Goal: Information Seeking & Learning: Learn about a topic

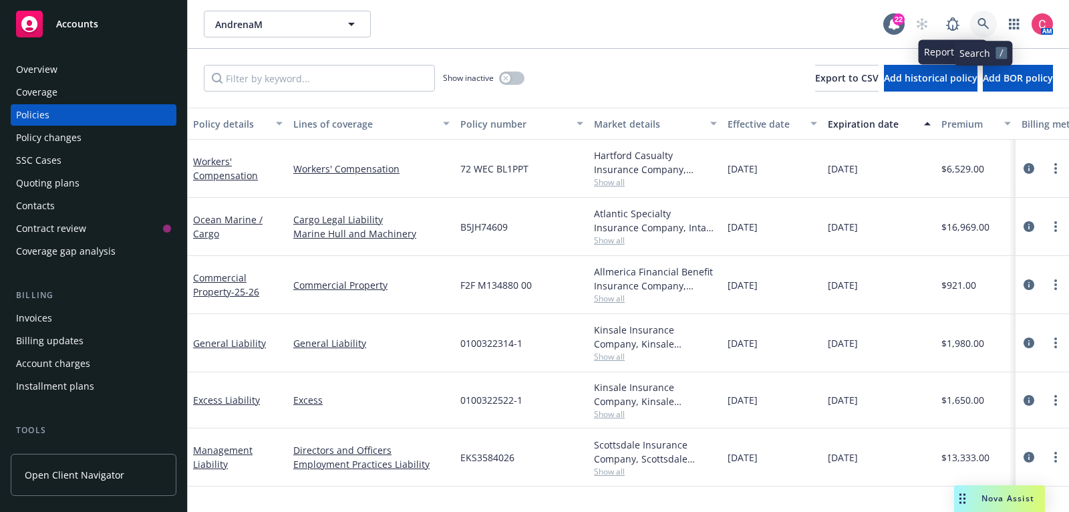
click at [985, 29] on icon at bounding box center [983, 24] width 12 height 12
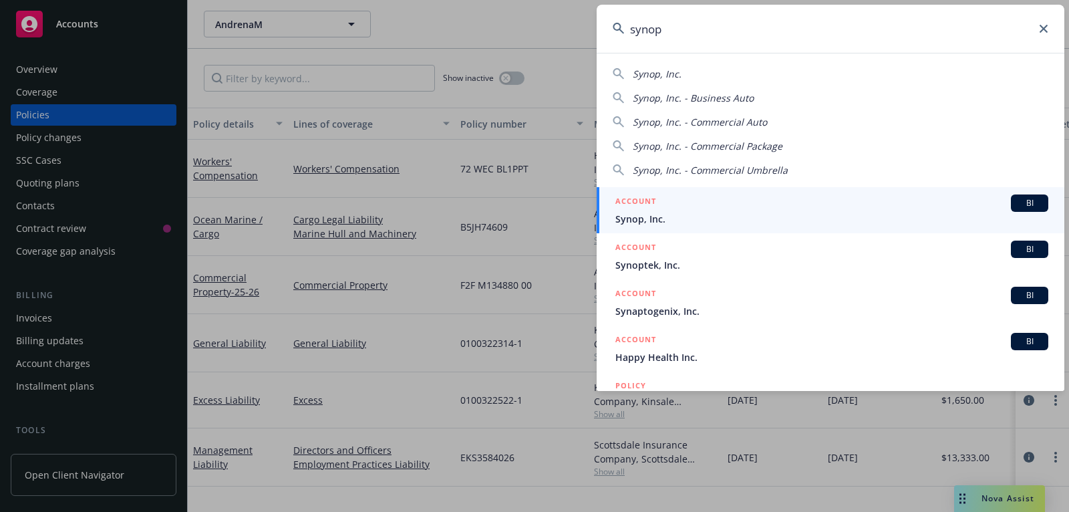
type input "synop"
click at [821, 192] on link "ACCOUNT BI Synop, Inc." at bounding box center [830, 210] width 468 height 46
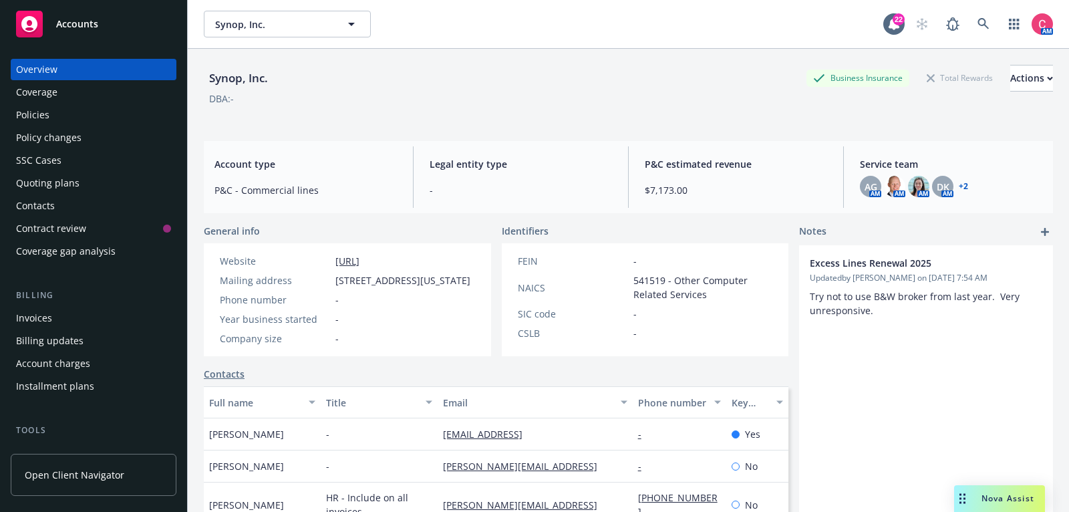
click at [130, 117] on div "Policies" at bounding box center [93, 114] width 155 height 21
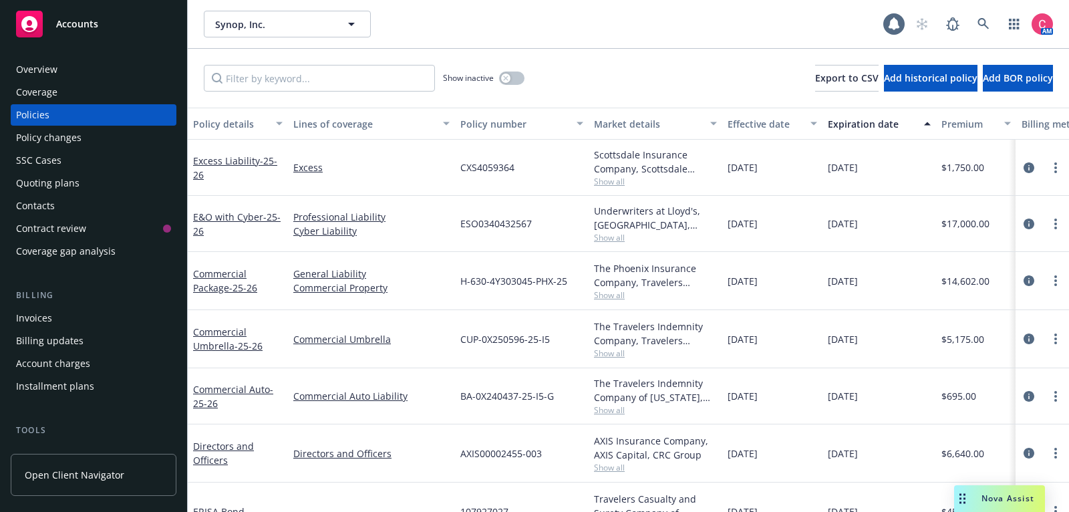
scroll to position [25, 0]
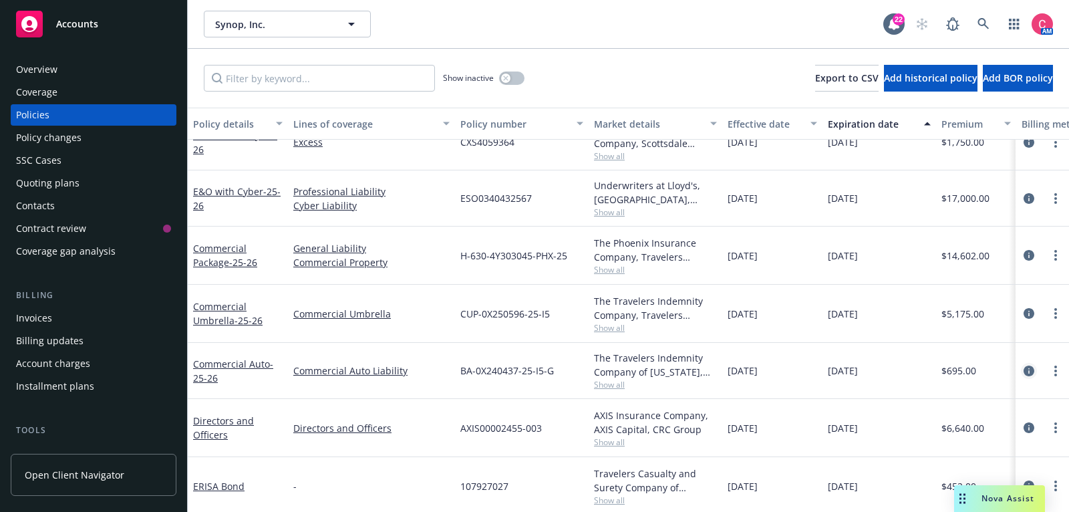
click at [1033, 368] on icon "circleInformation" at bounding box center [1028, 370] width 11 height 11
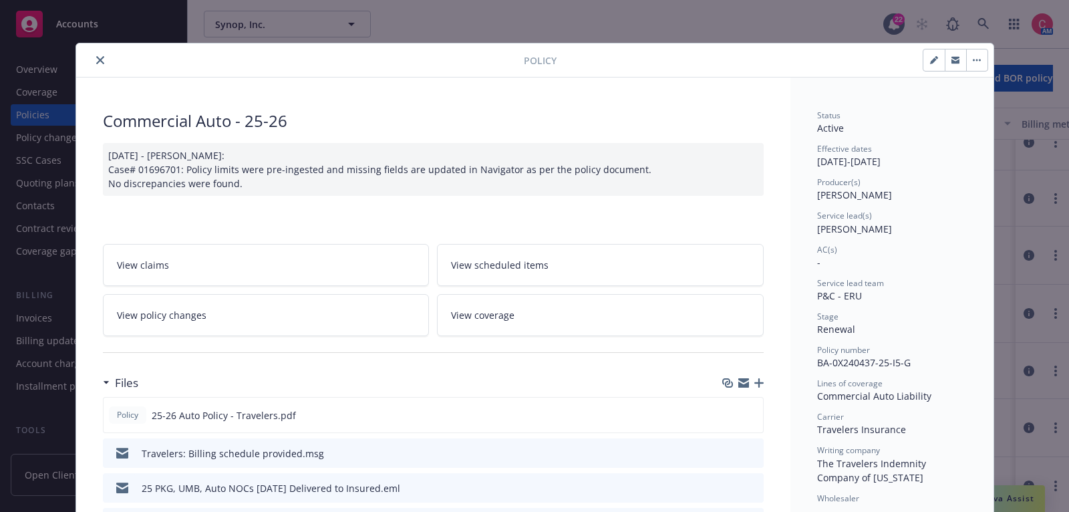
click at [757, 383] on icon "button" at bounding box center [758, 382] width 9 height 9
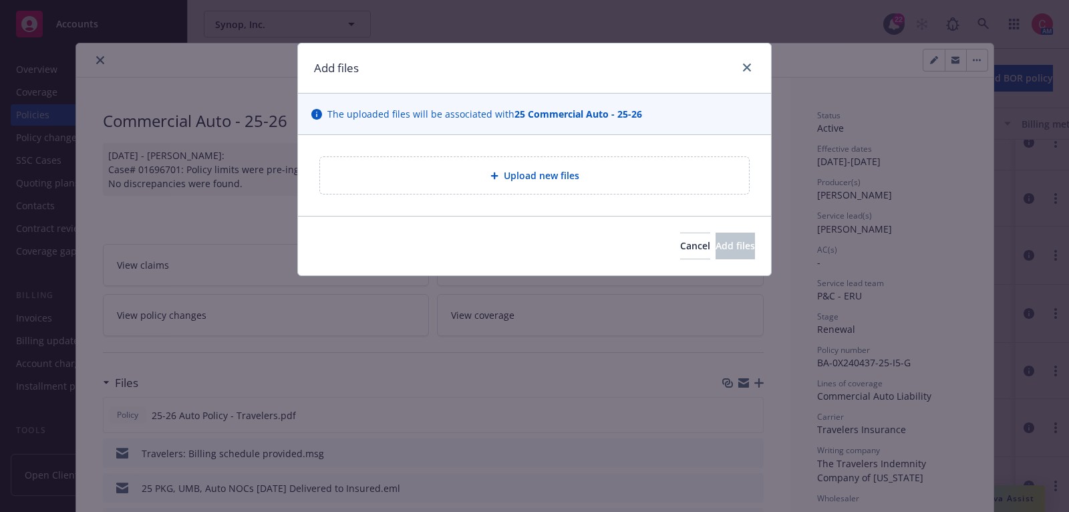
click at [574, 164] on div "Upload new files" at bounding box center [534, 175] width 429 height 37
type textarea "x"
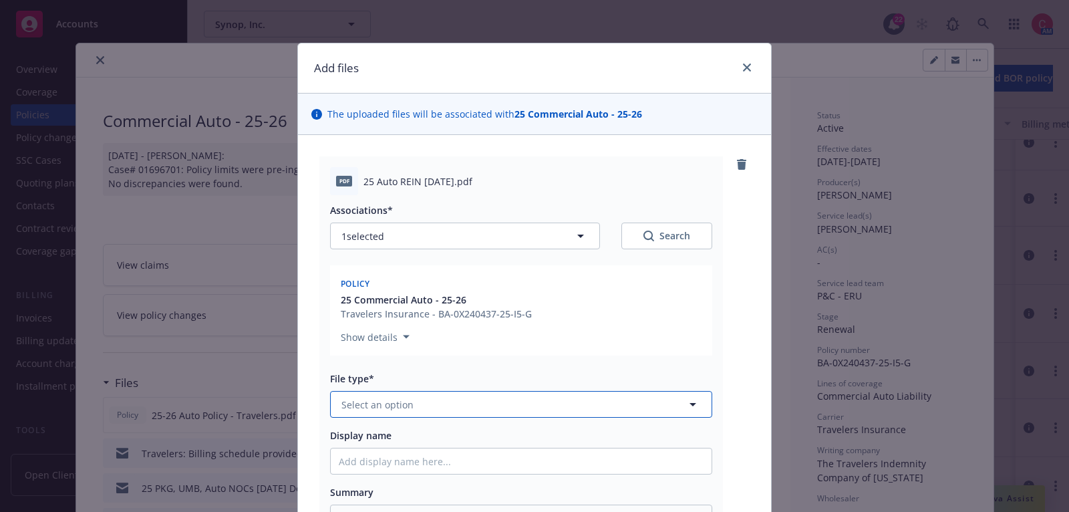
click at [640, 415] on button "Select an option" at bounding box center [521, 404] width 382 height 27
type input "rei"
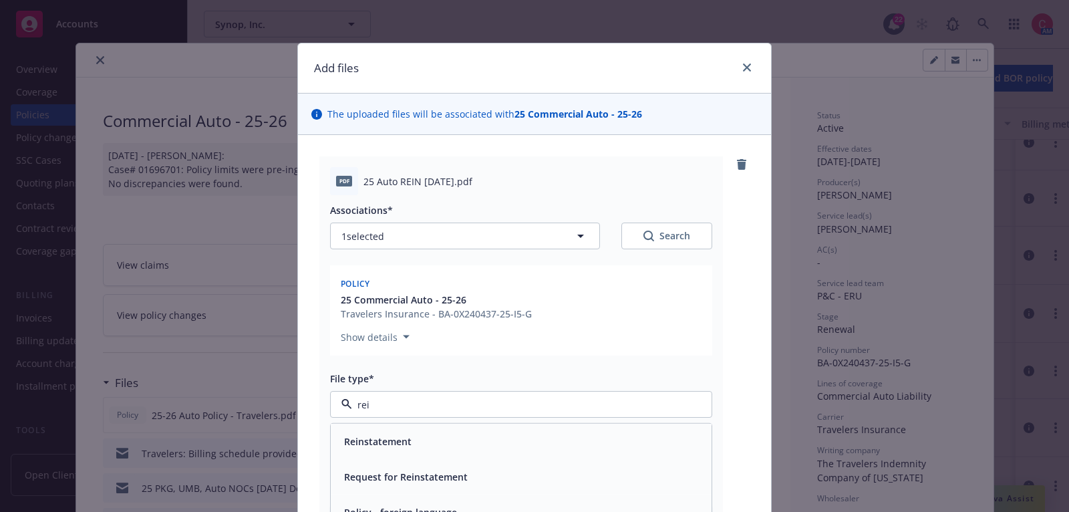
click at [639, 444] on div "Reinstatement" at bounding box center [521, 440] width 365 height 19
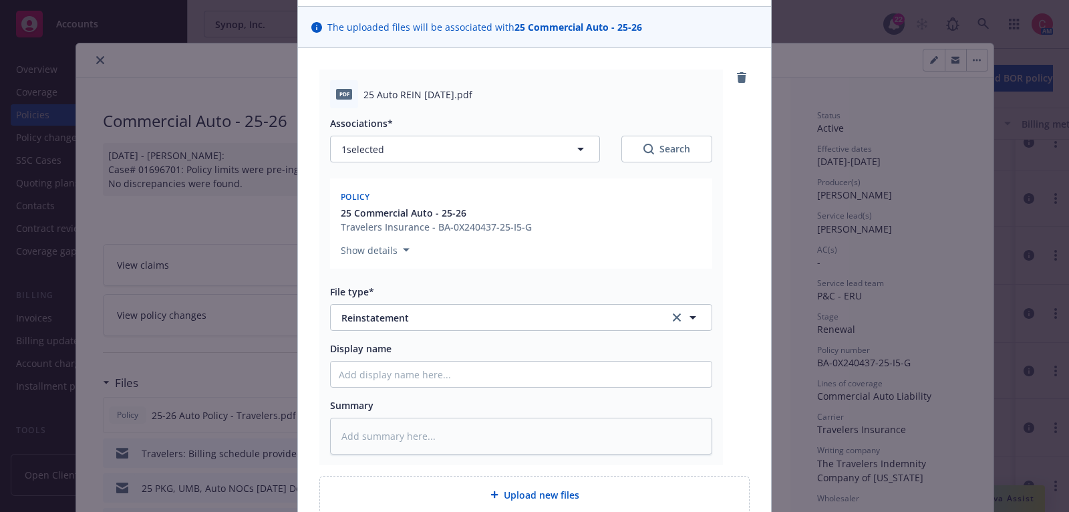
scroll to position [210, 0]
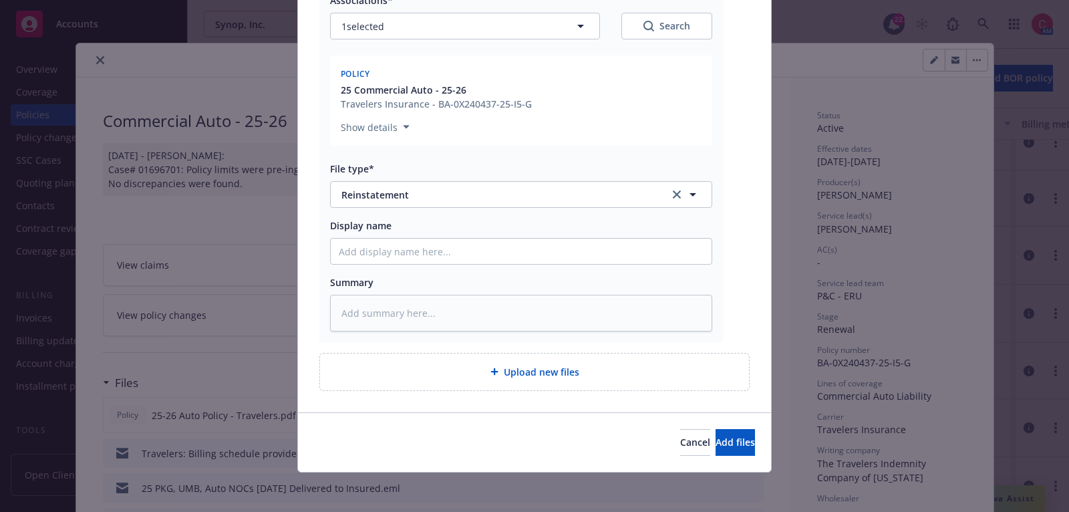
click at [701, 456] on div "Cancel Add files" at bounding box center [534, 441] width 473 height 59
click at [715, 436] on span "Add files" at bounding box center [734, 441] width 39 height 13
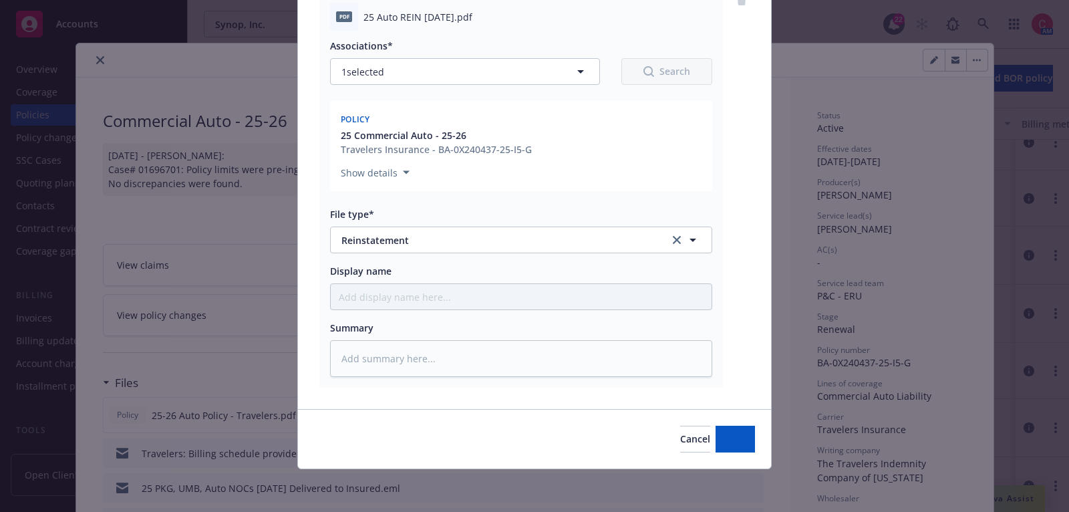
scroll to position [162, 0]
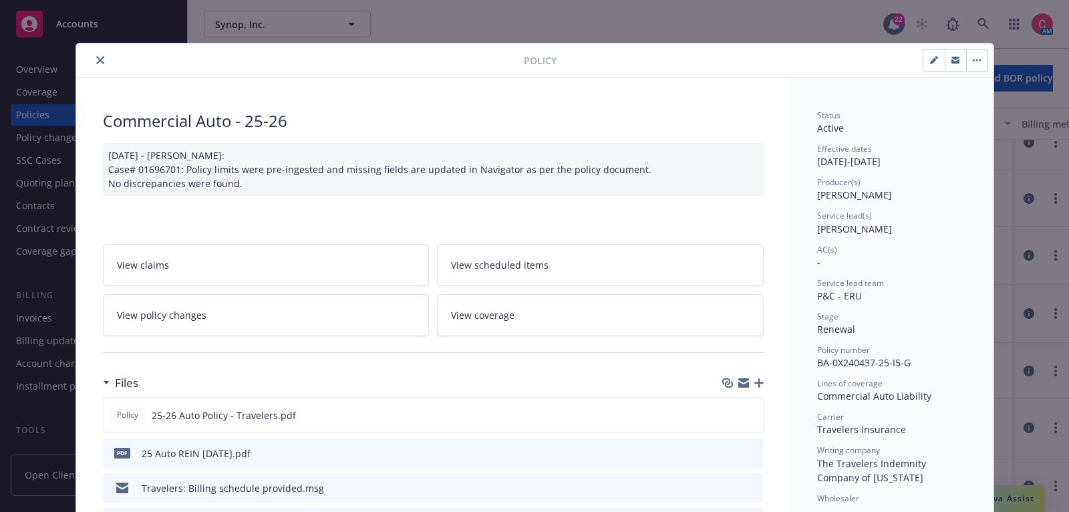
click at [102, 53] on button "close" at bounding box center [100, 60] width 16 height 16
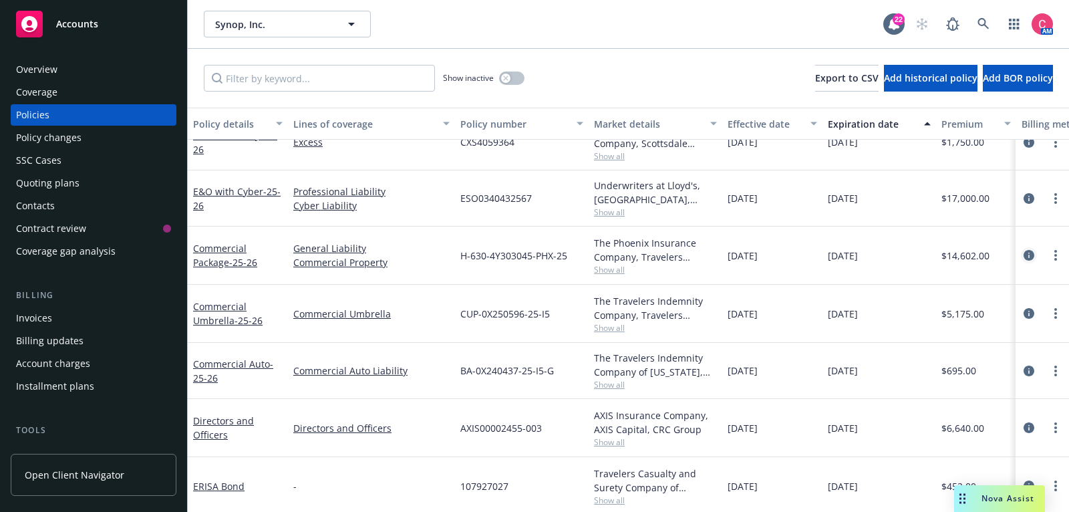
click at [1030, 254] on icon "circleInformation" at bounding box center [1028, 255] width 11 height 11
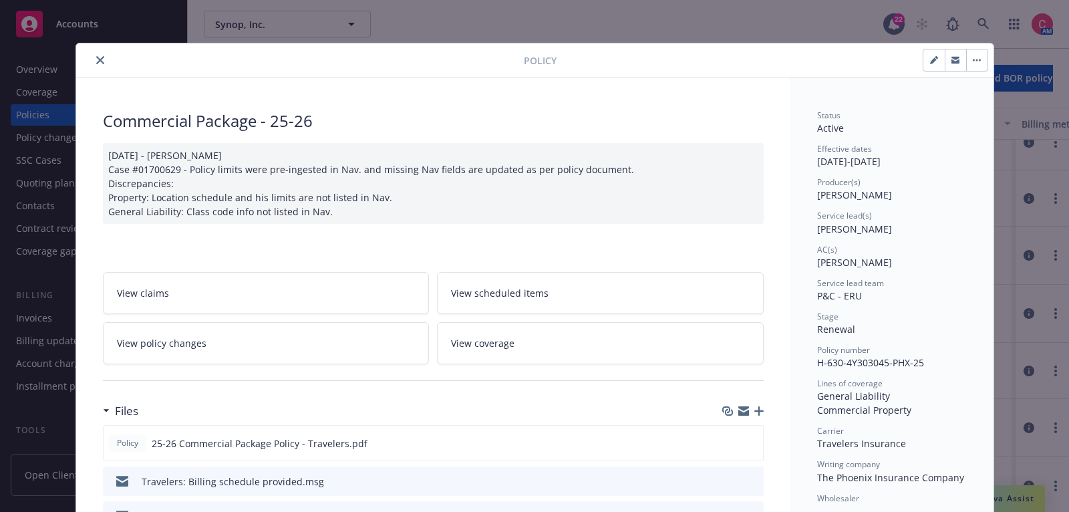
click at [757, 411] on icon "button" at bounding box center [758, 410] width 9 height 9
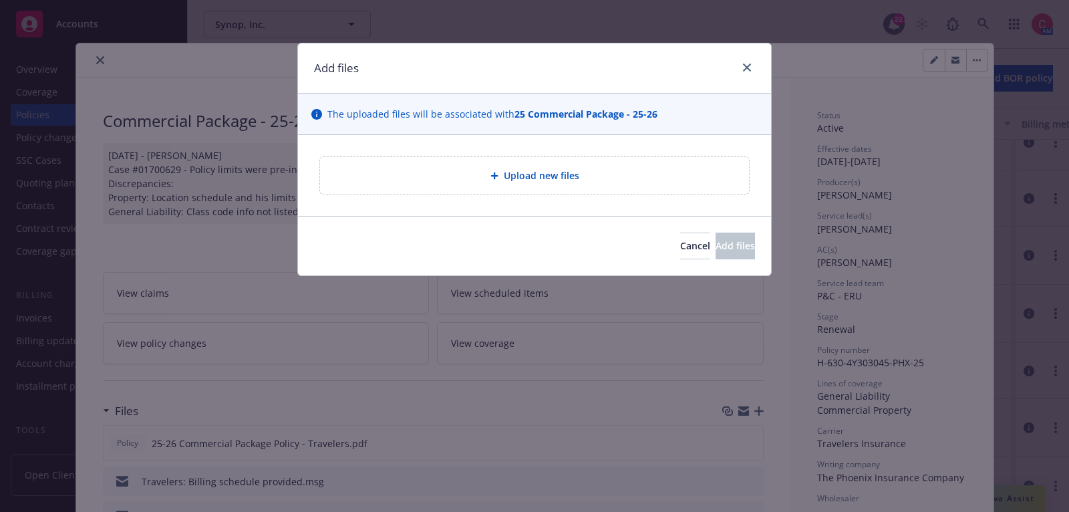
click at [550, 171] on span "Upload new files" at bounding box center [541, 175] width 75 height 14
type textarea "x"
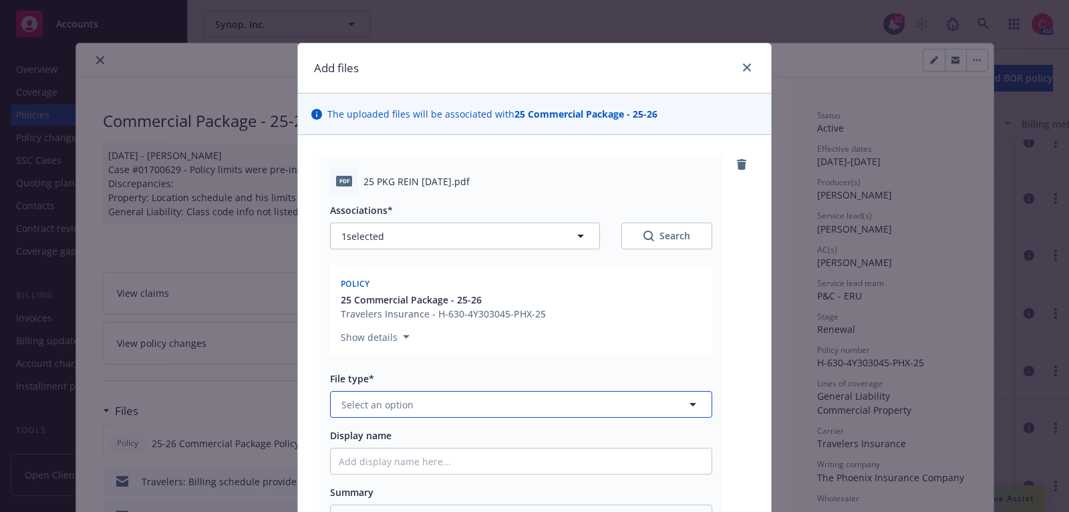
click at [540, 401] on button "Select an option" at bounding box center [521, 404] width 382 height 27
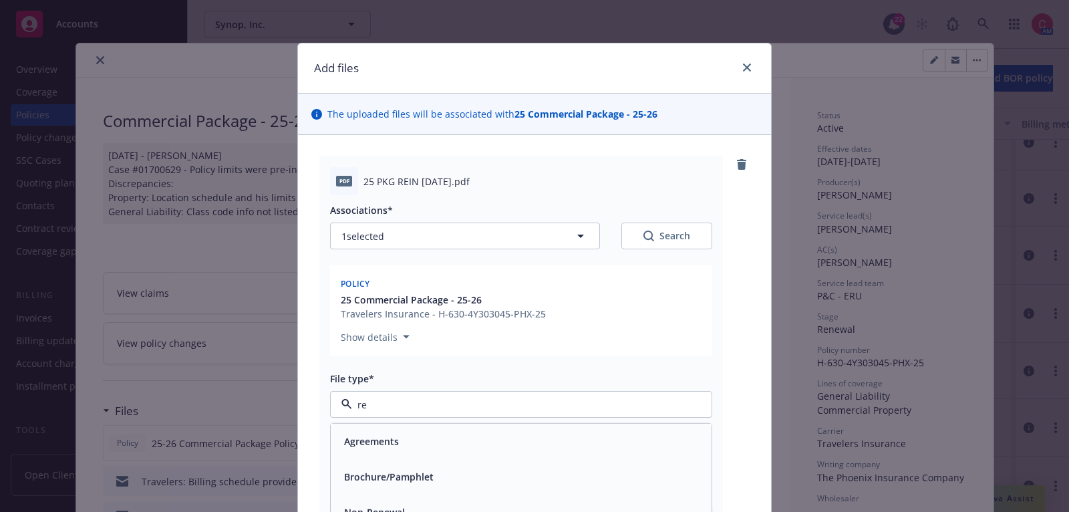
type input "rei"
click at [541, 439] on div "Reinstatement" at bounding box center [521, 440] width 365 height 19
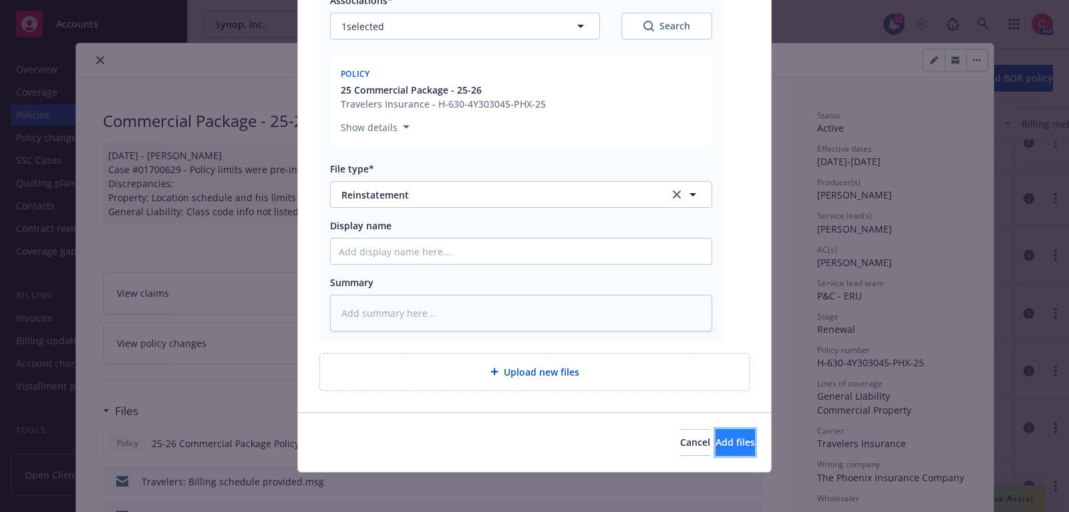
click at [715, 445] on span "Add files" at bounding box center [734, 441] width 39 height 13
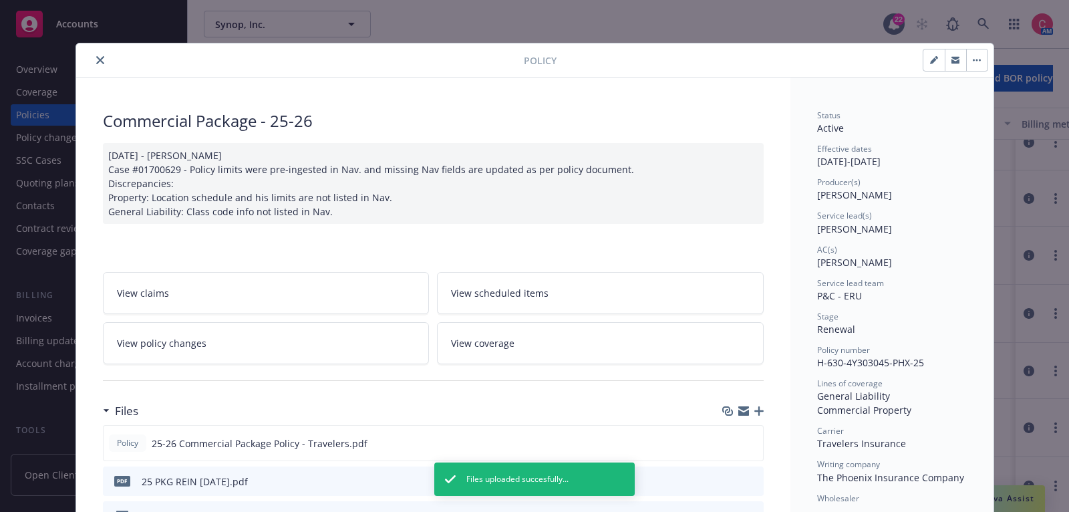
click at [103, 60] on icon "close" at bounding box center [100, 60] width 8 height 8
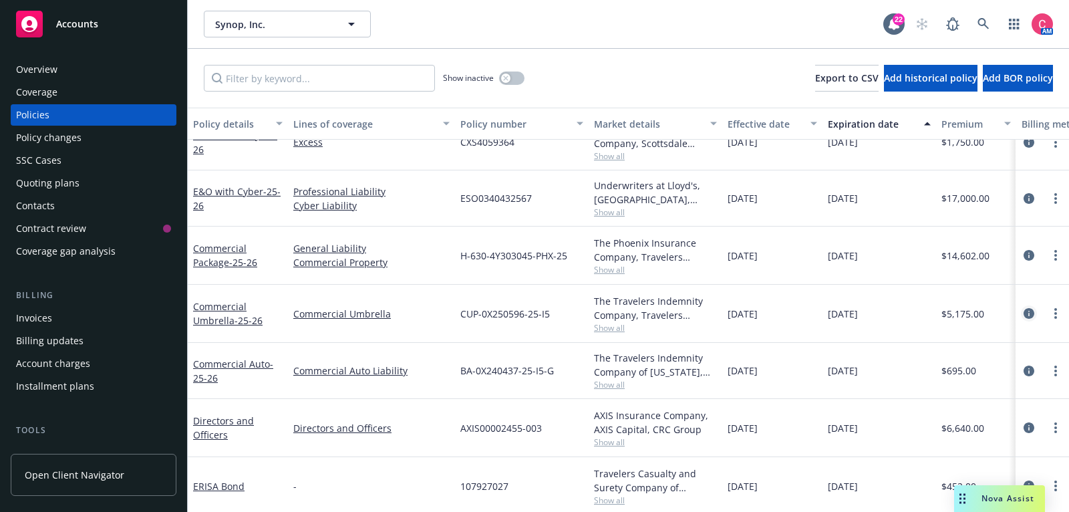
click at [1031, 308] on icon "circleInformation" at bounding box center [1028, 313] width 11 height 11
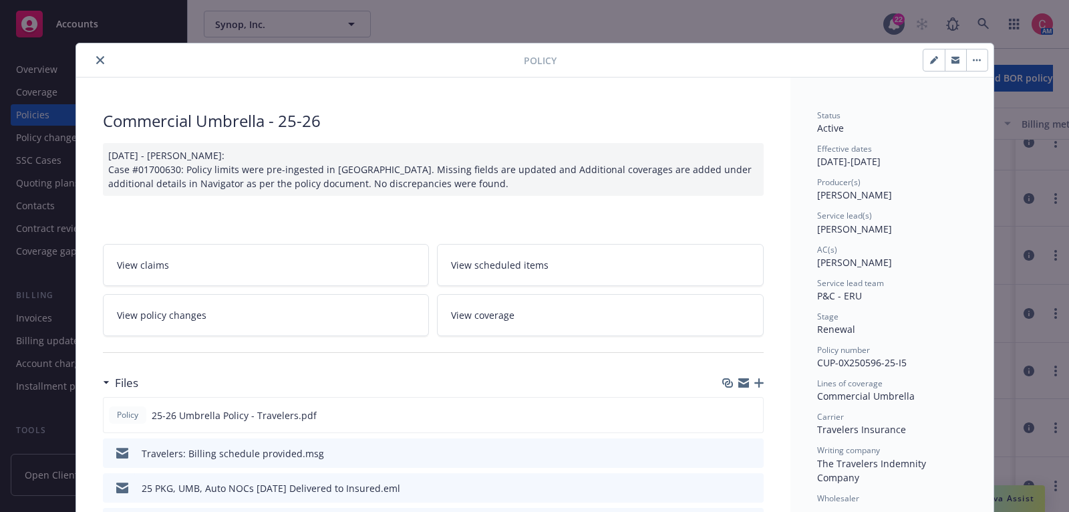
click at [759, 388] on div "Files" at bounding box center [433, 383] width 661 height 28
click at [759, 380] on icon "button" at bounding box center [758, 382] width 9 height 9
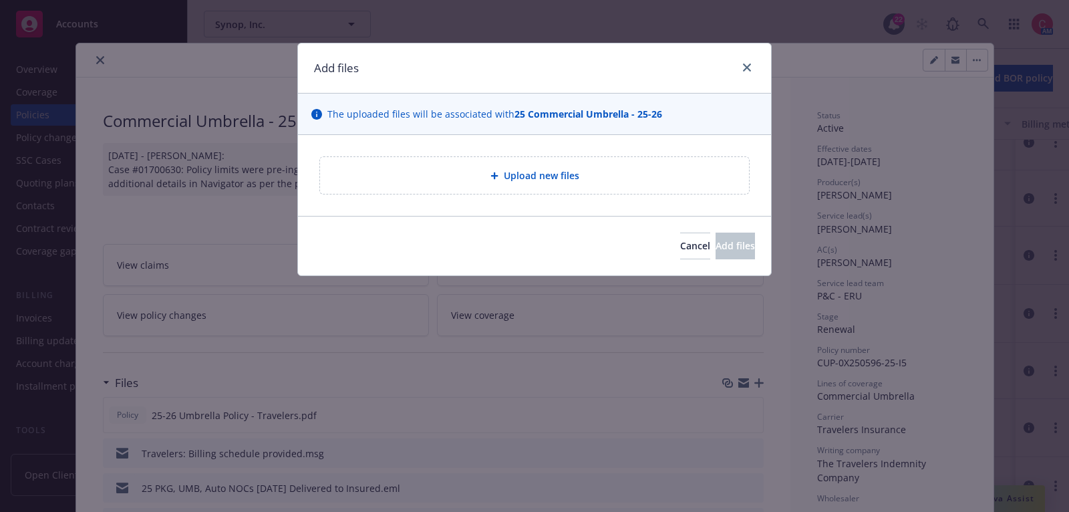
click at [589, 176] on div "Upload new files" at bounding box center [534, 175] width 407 height 15
type textarea "x"
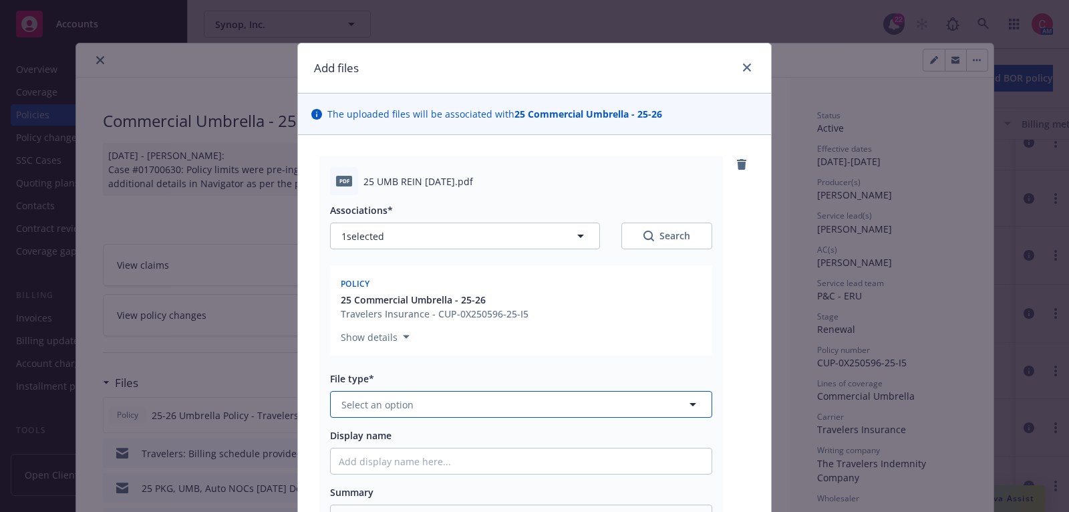
click at [603, 397] on button "Select an option" at bounding box center [521, 404] width 382 height 27
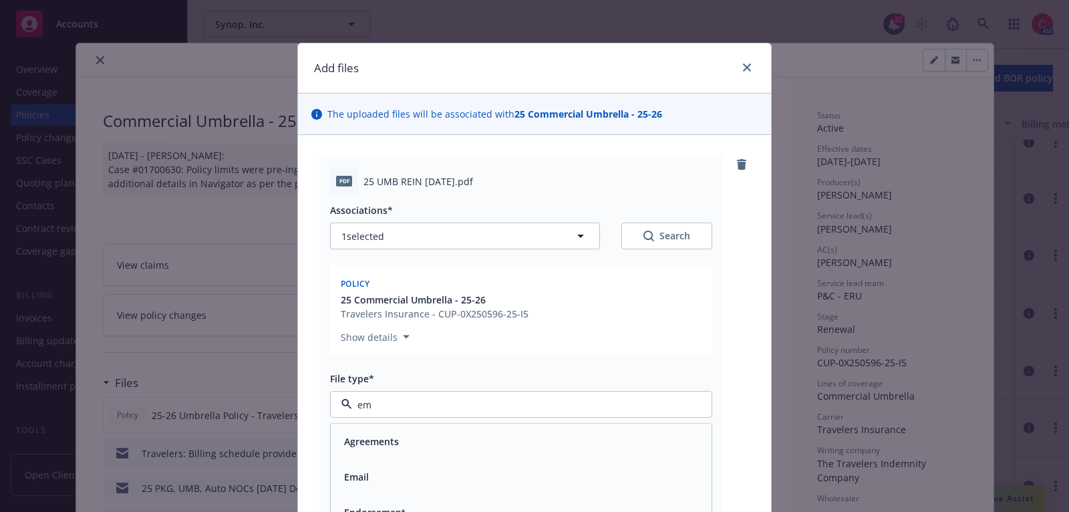
type input "e"
type input "rein"
click at [608, 451] on div "Reinstatement" at bounding box center [521, 440] width 381 height 35
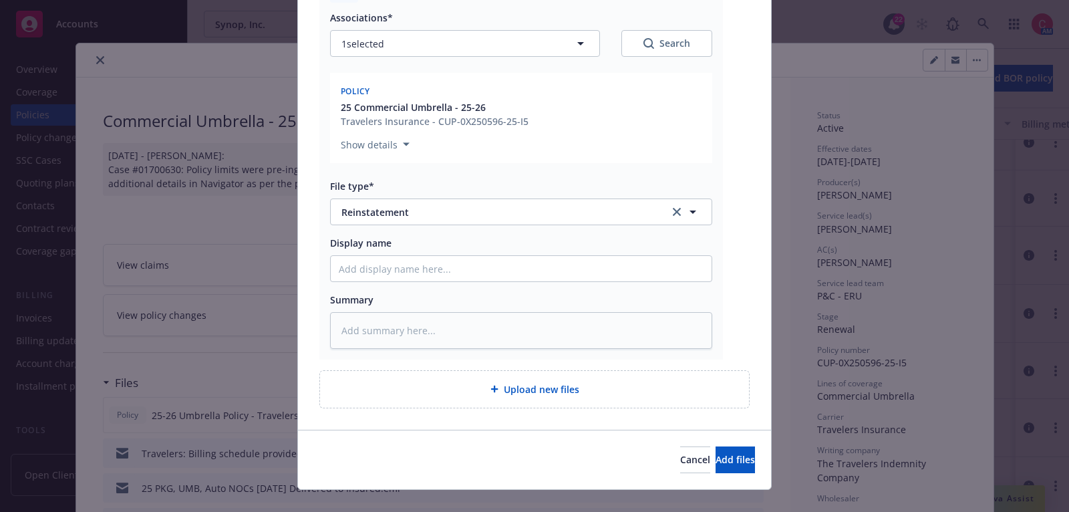
scroll to position [210, 0]
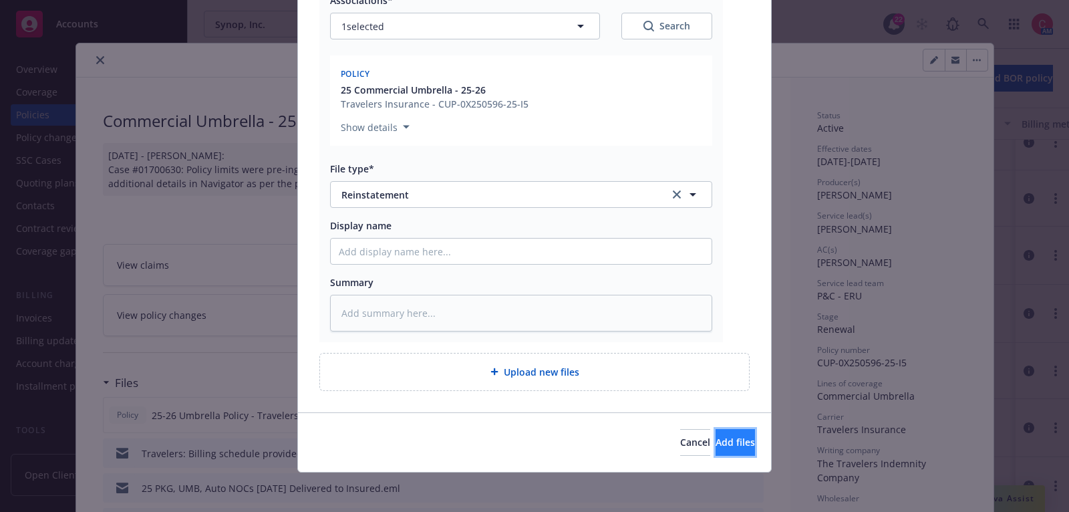
click at [727, 441] on span "Add files" at bounding box center [734, 441] width 39 height 13
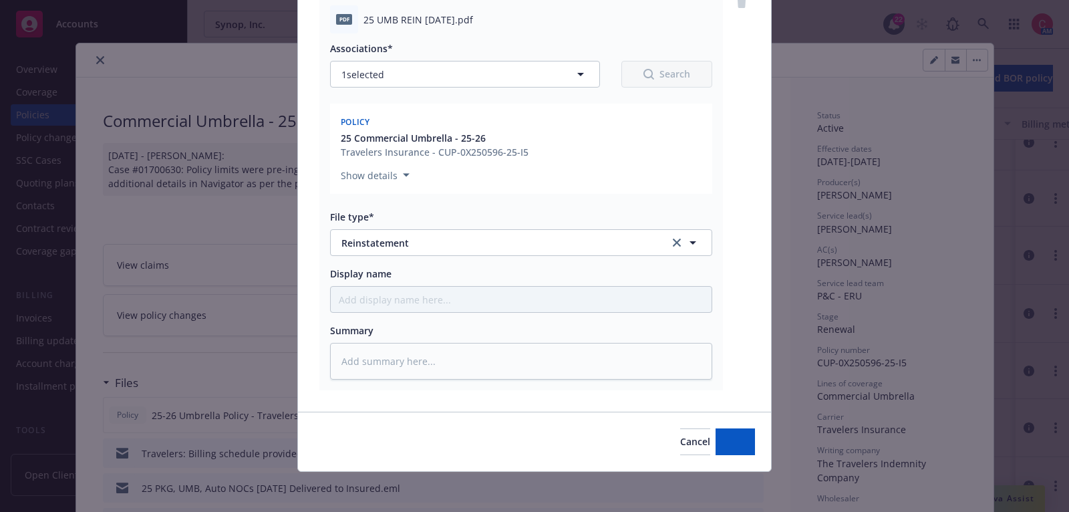
type textarea "x"
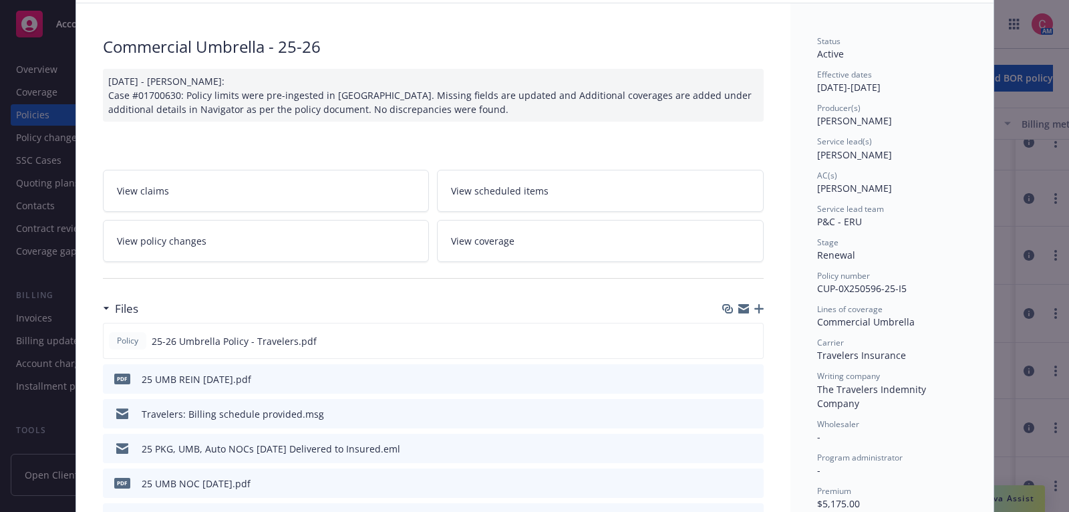
scroll to position [132, 0]
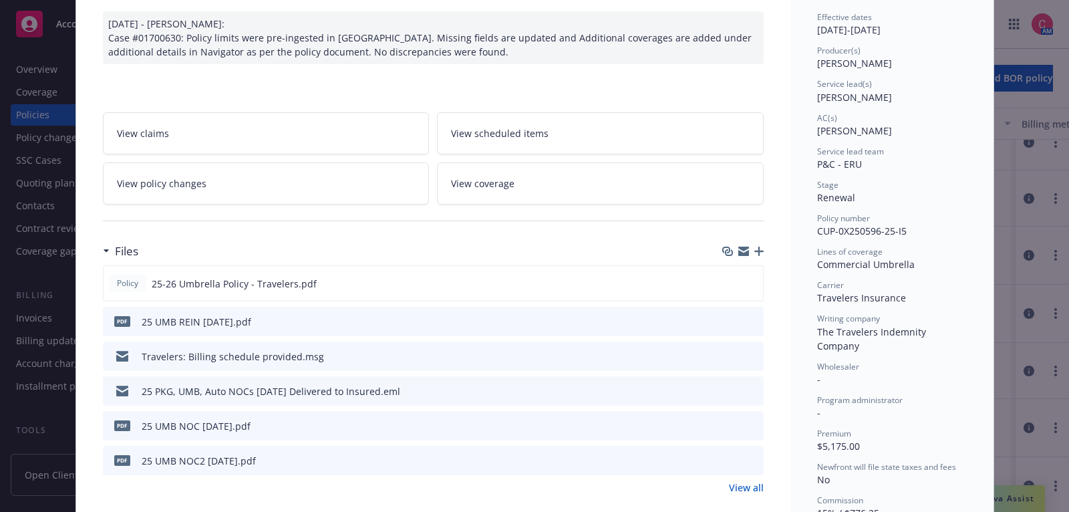
click at [729, 388] on icon "download file" at bounding box center [728, 390] width 11 height 11
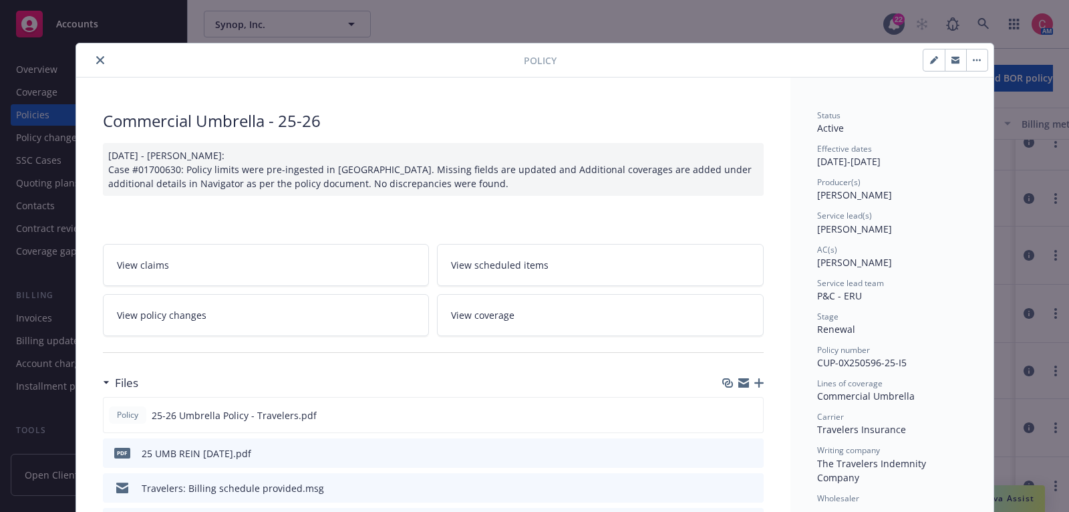
click at [100, 60] on icon "close" at bounding box center [100, 60] width 8 height 8
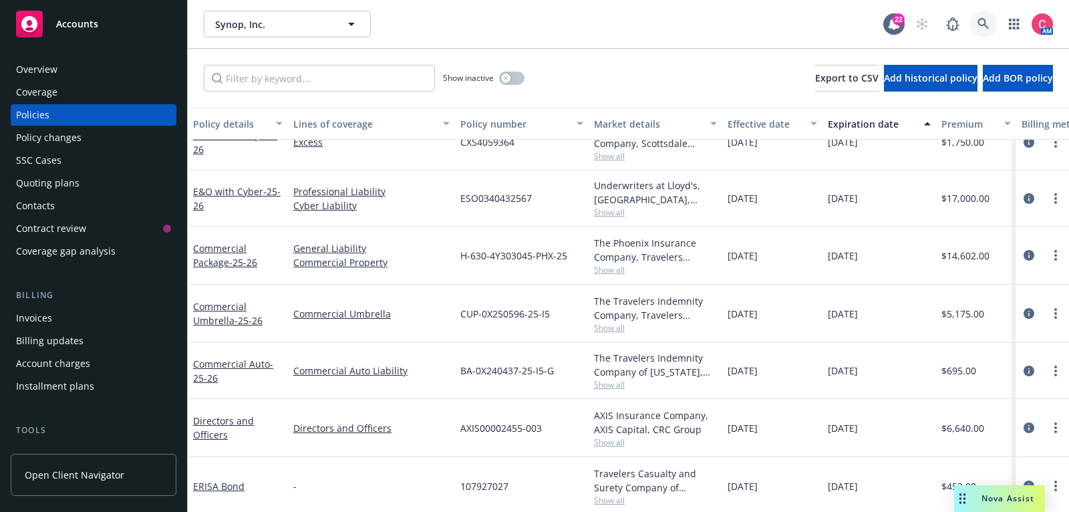
click at [989, 23] on link at bounding box center [983, 24] width 27 height 27
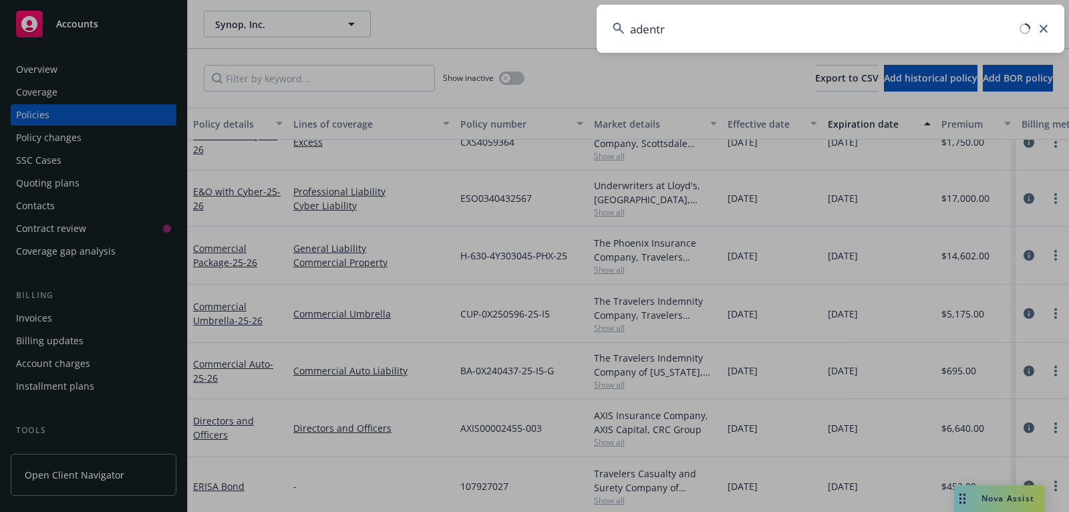
type input "adentro"
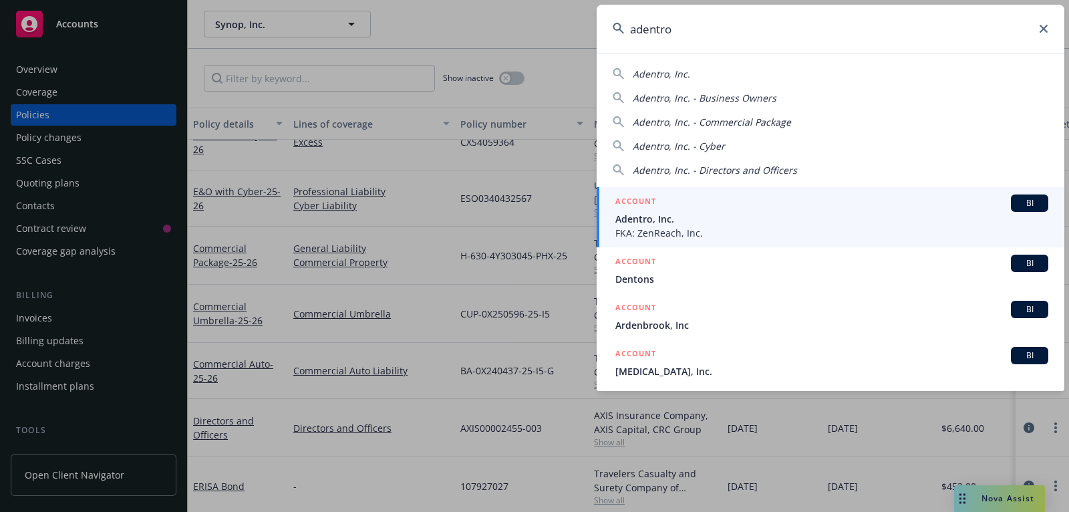
click at [928, 209] on div "ACCOUNT BI" at bounding box center [831, 202] width 433 height 17
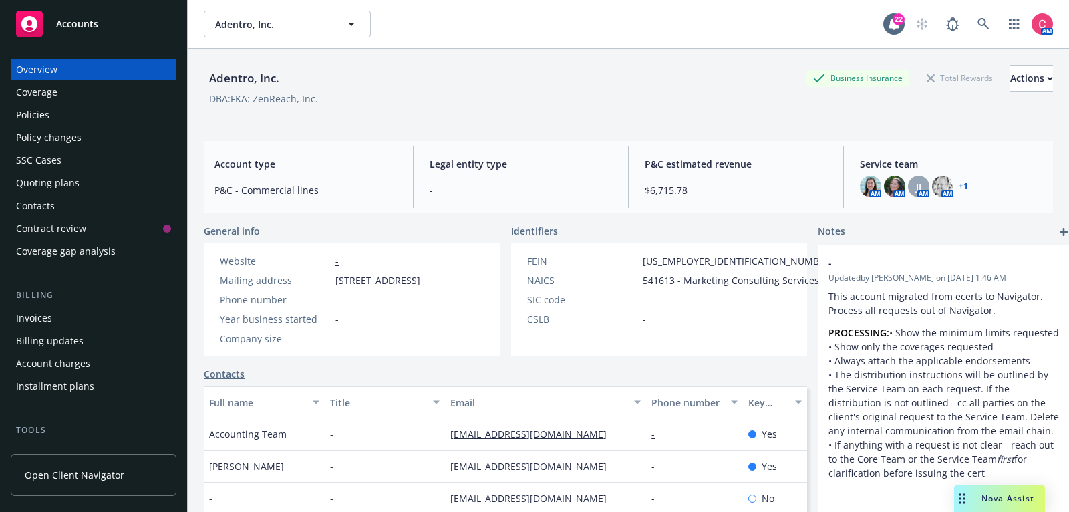
click at [87, 128] on div "Policy changes" at bounding box center [93, 137] width 155 height 21
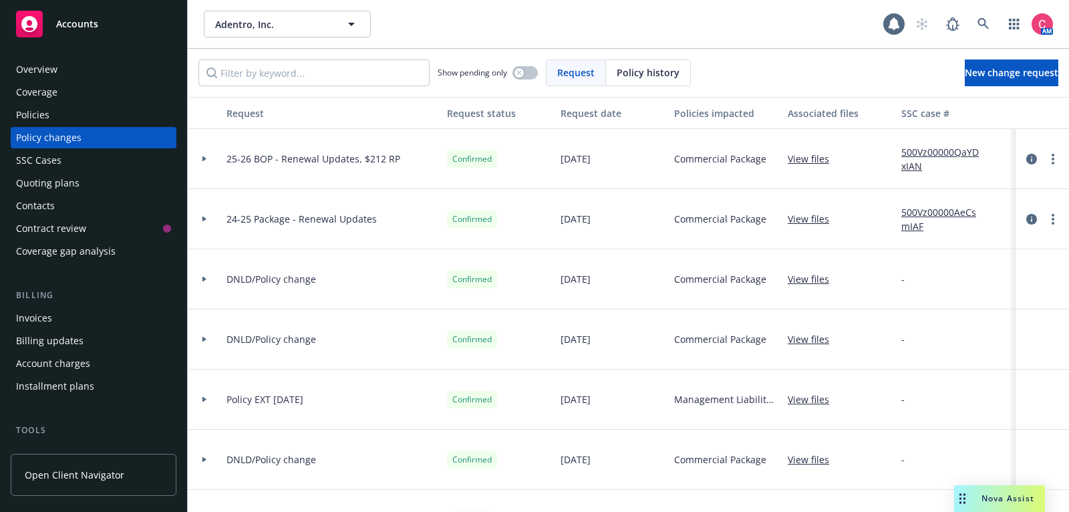
click at [86, 123] on div "Policies" at bounding box center [93, 114] width 155 height 21
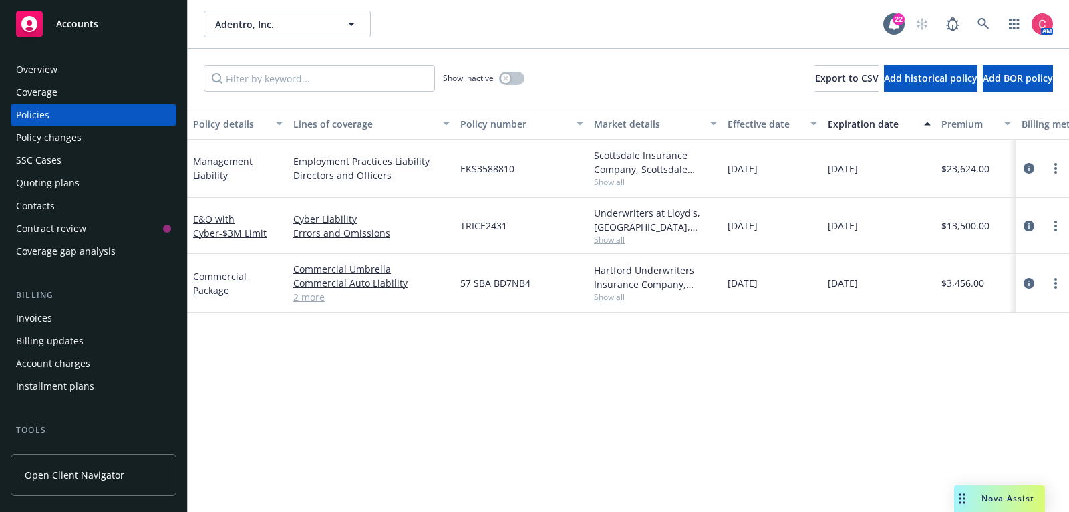
click at [1031, 177] on div at bounding box center [1041, 169] width 53 height 58
click at [1031, 176] on div at bounding box center [1041, 169] width 53 height 58
click at [1031, 173] on icon "circleInformation" at bounding box center [1028, 168] width 11 height 11
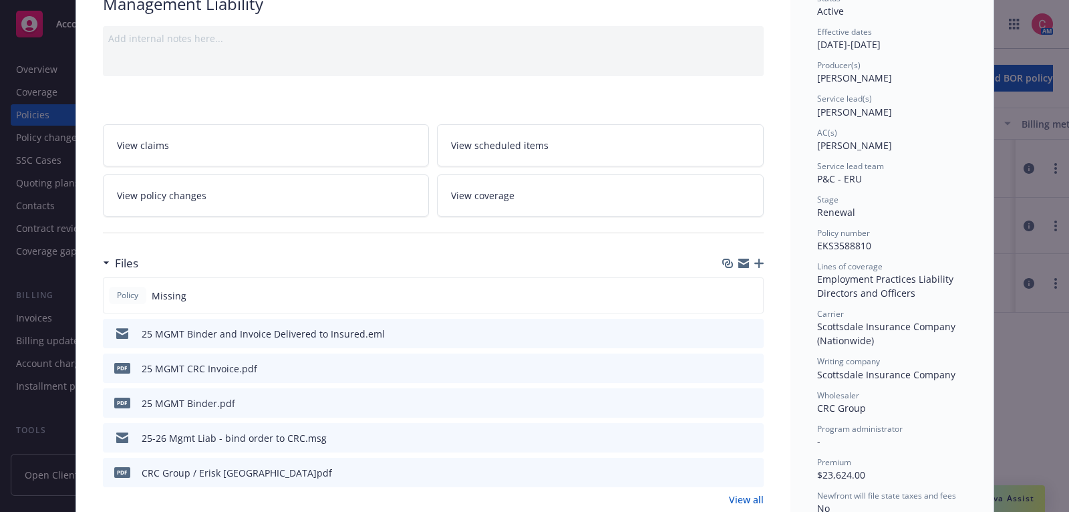
scroll to position [119, 0]
click at [754, 326] on icon "preview file" at bounding box center [751, 330] width 12 height 9
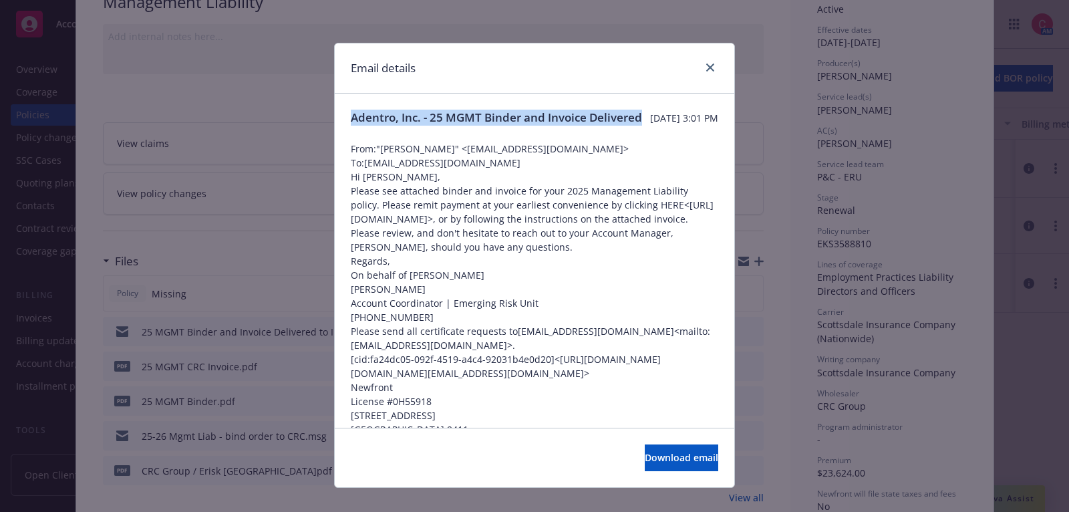
drag, startPoint x: 451, startPoint y: 136, endPoint x: 344, endPoint y: 121, distance: 108.0
click at [344, 121] on div "Adentro, Inc. - 25 MGMT Binder and Invoice Delivered [DATE] 3:01 PM From: "[PER…" at bounding box center [534, 287] width 399 height 387
copy span "Adentro, Inc. - 25 MGMT Binder and Invoice Delivered"
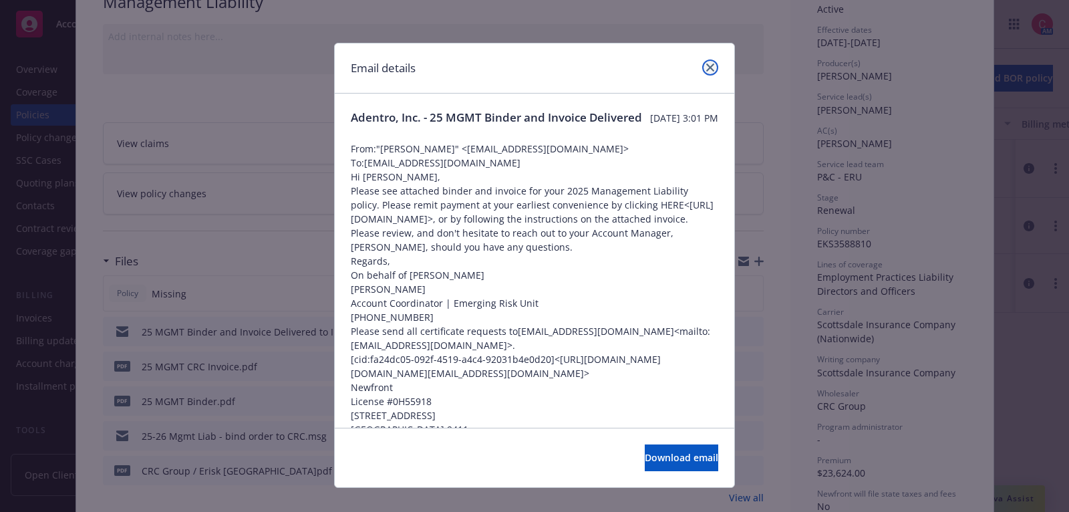
click at [710, 61] on link "close" at bounding box center [710, 67] width 16 height 16
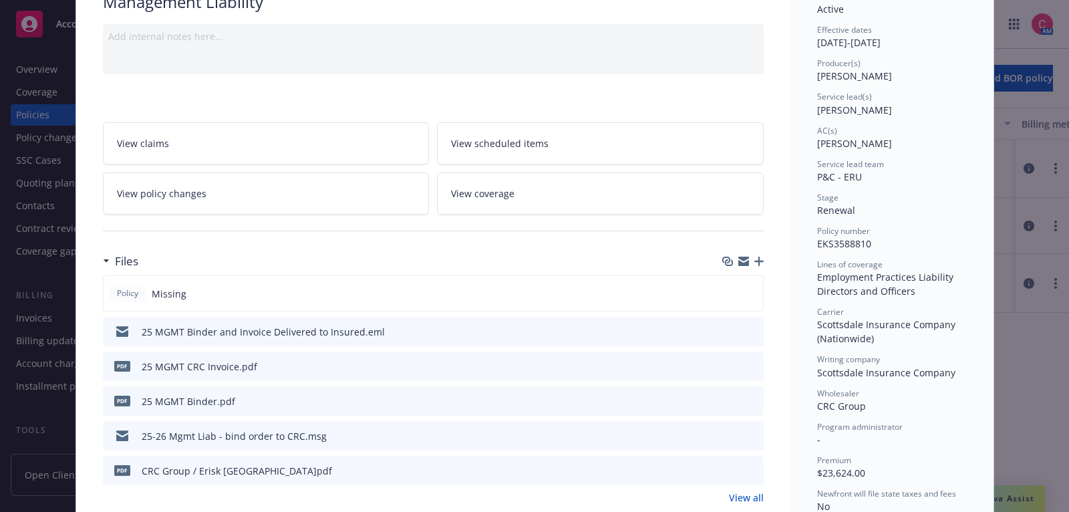
click at [731, 360] on icon "download file" at bounding box center [728, 365] width 11 height 11
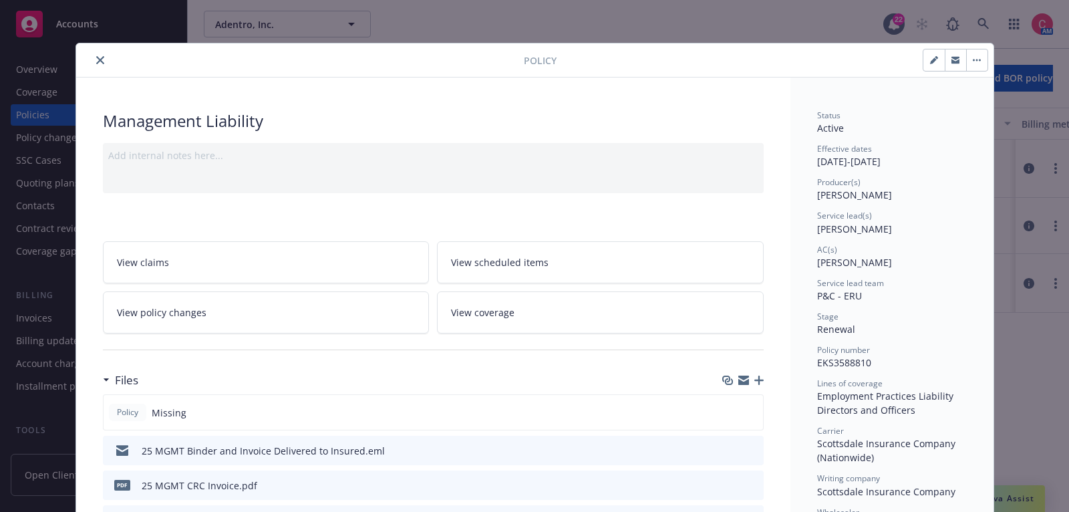
click at [97, 54] on button "close" at bounding box center [100, 60] width 16 height 16
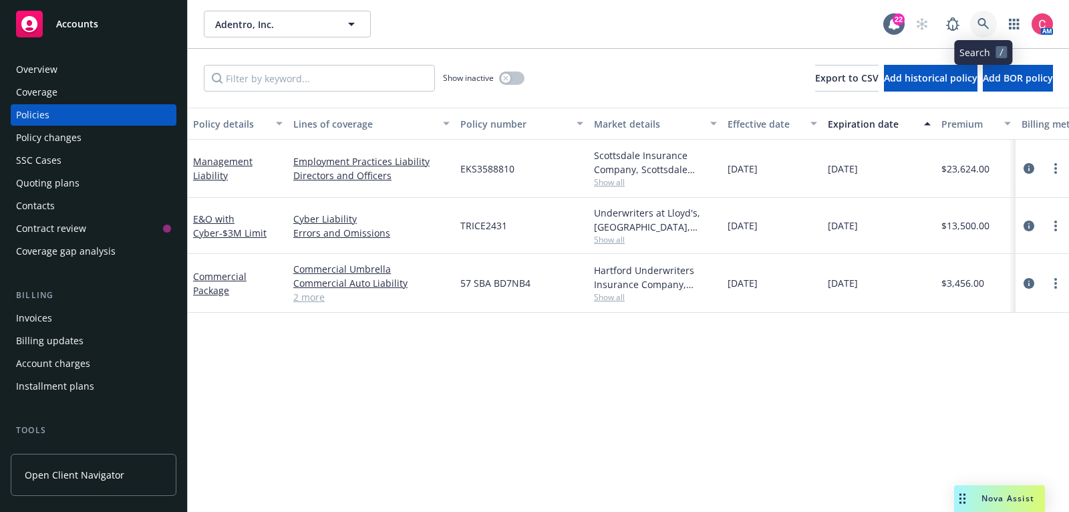
click at [984, 16] on link at bounding box center [983, 24] width 27 height 27
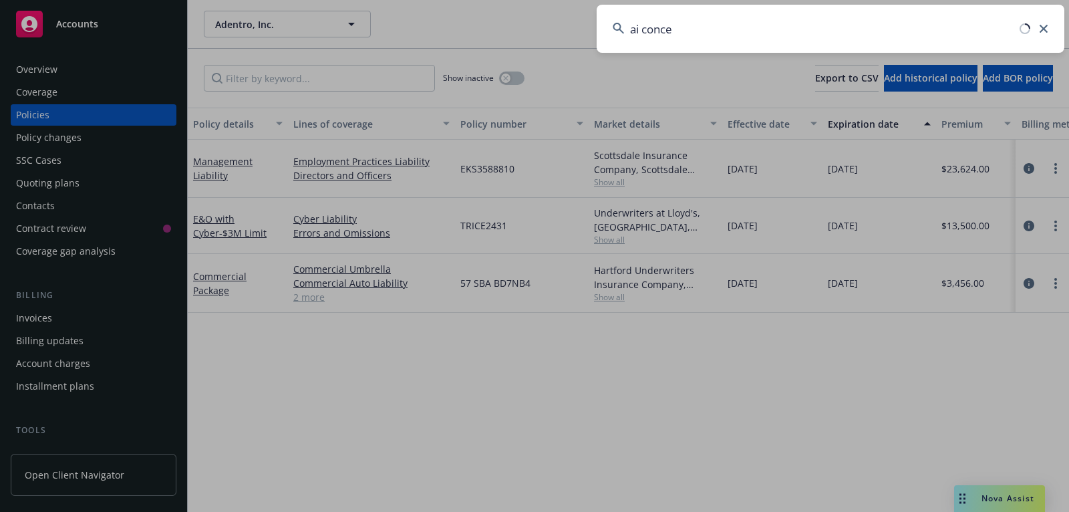
type input "ai concei"
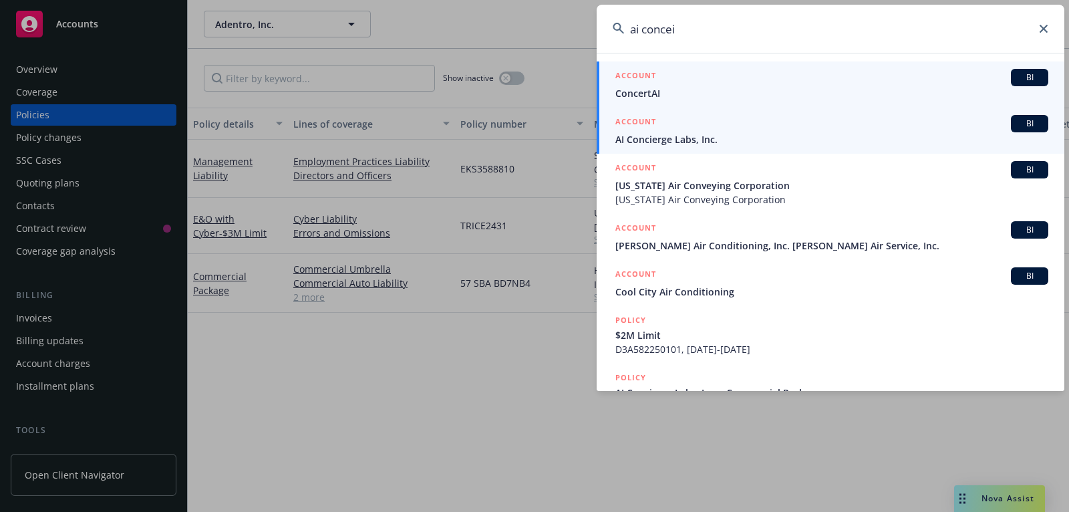
click at [861, 132] on span "AI Concierge Labs, Inc." at bounding box center [831, 139] width 433 height 14
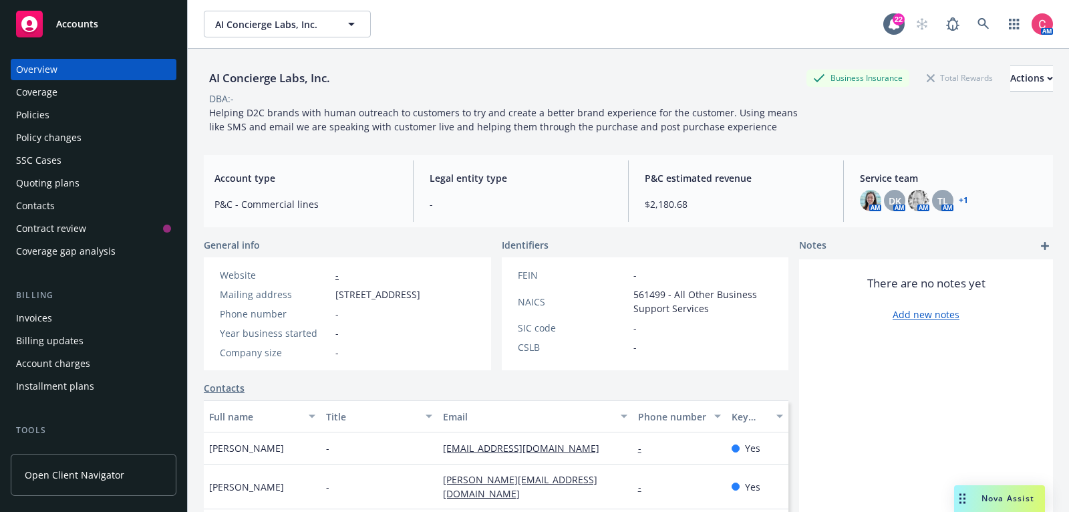
click at [142, 122] on div "Policies" at bounding box center [93, 114] width 155 height 21
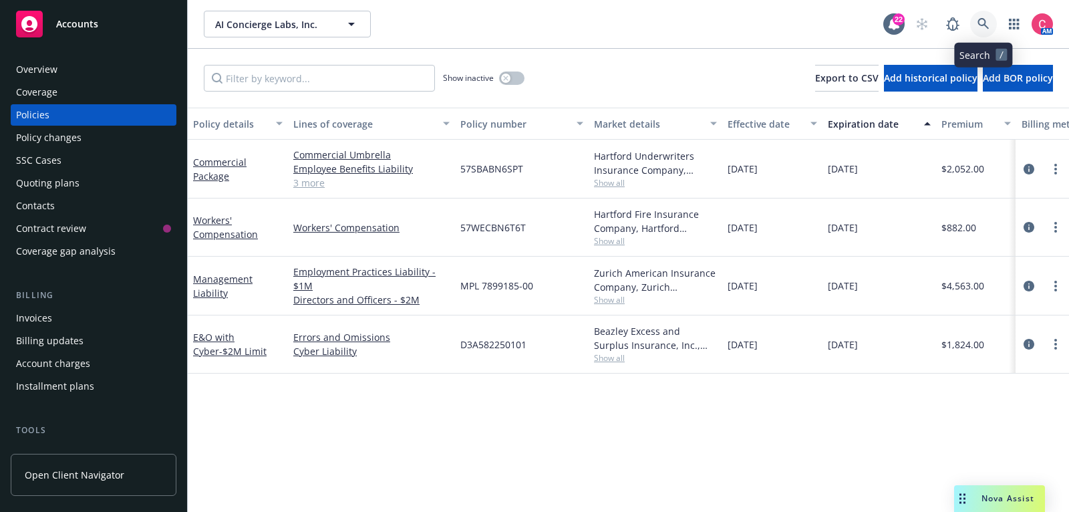
click at [974, 26] on link at bounding box center [983, 24] width 27 height 27
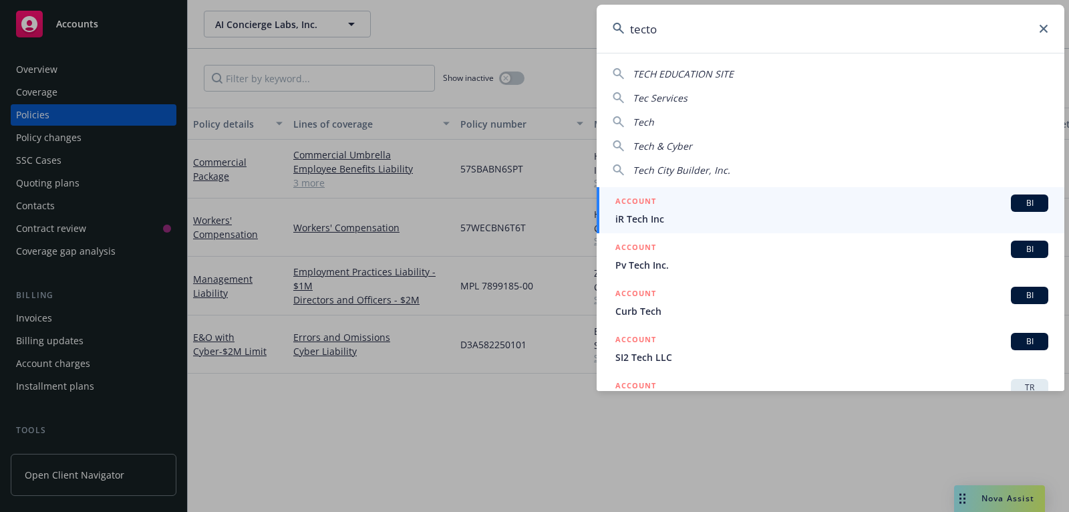
type input "tecton"
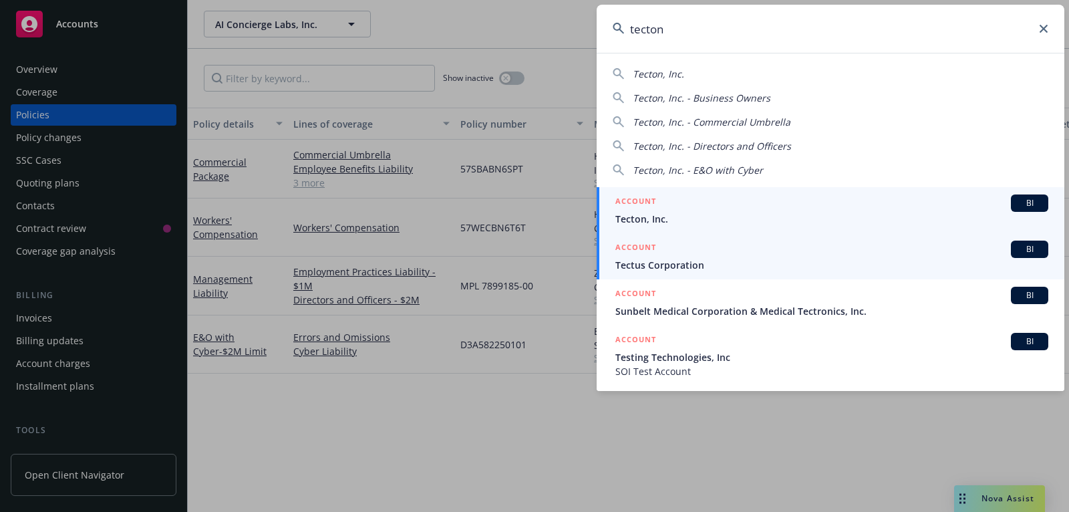
click at [912, 212] on span "Tecton, Inc." at bounding box center [831, 219] width 433 height 14
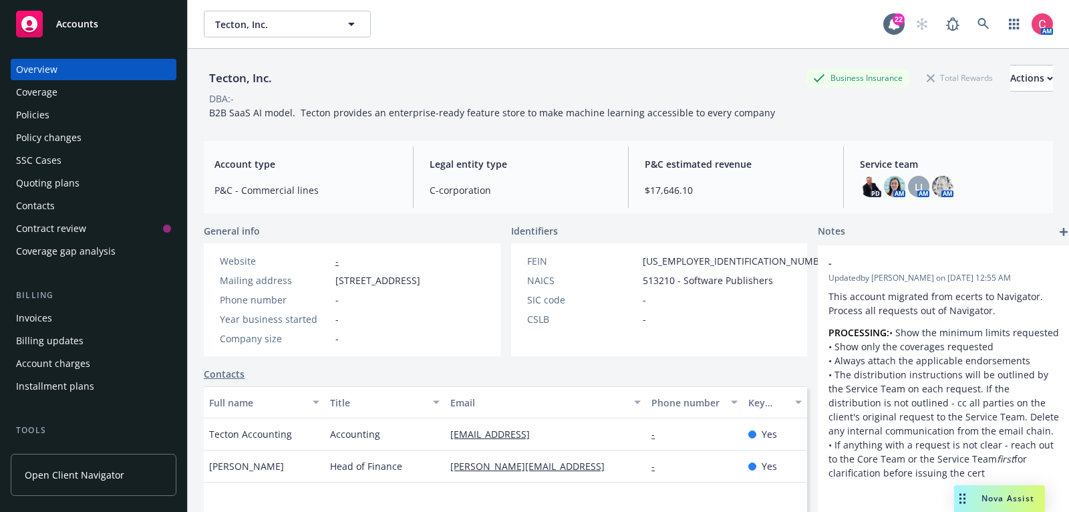
click at [114, 120] on div "Policies" at bounding box center [93, 114] width 155 height 21
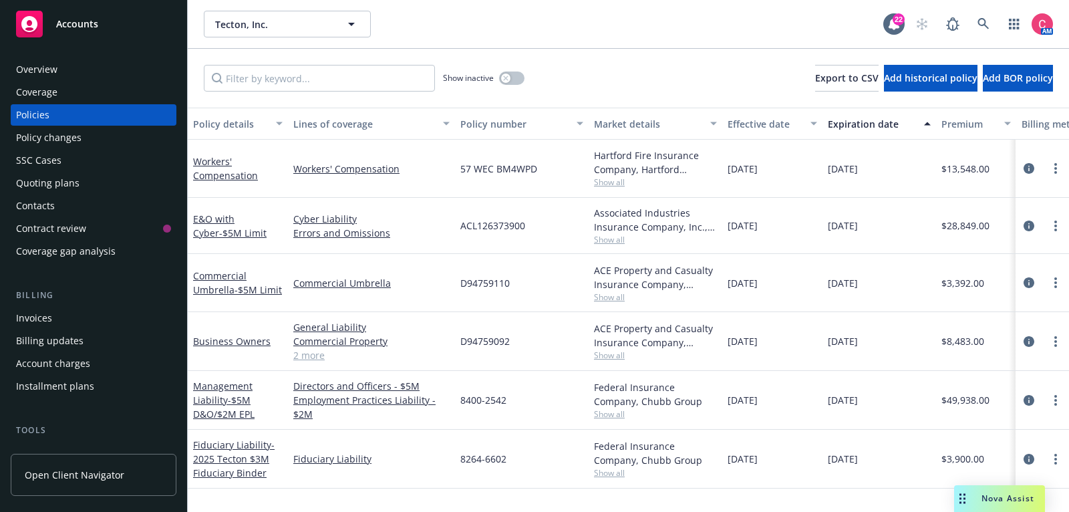
click at [113, 67] on div "Overview" at bounding box center [93, 69] width 155 height 21
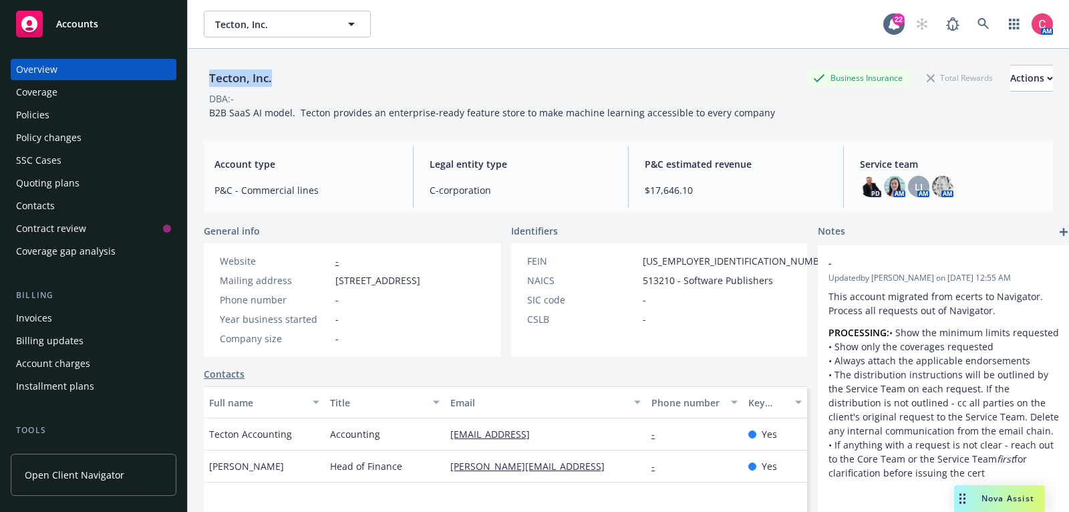
drag, startPoint x: 208, startPoint y: 79, endPoint x: 291, endPoint y: 79, distance: 82.2
click at [291, 79] on div "Tecton, Inc. Business Insurance Total Rewards Actions" at bounding box center [628, 78] width 849 height 27
copy div "Tecton, Inc."
click at [979, 19] on icon at bounding box center [982, 23] width 11 height 11
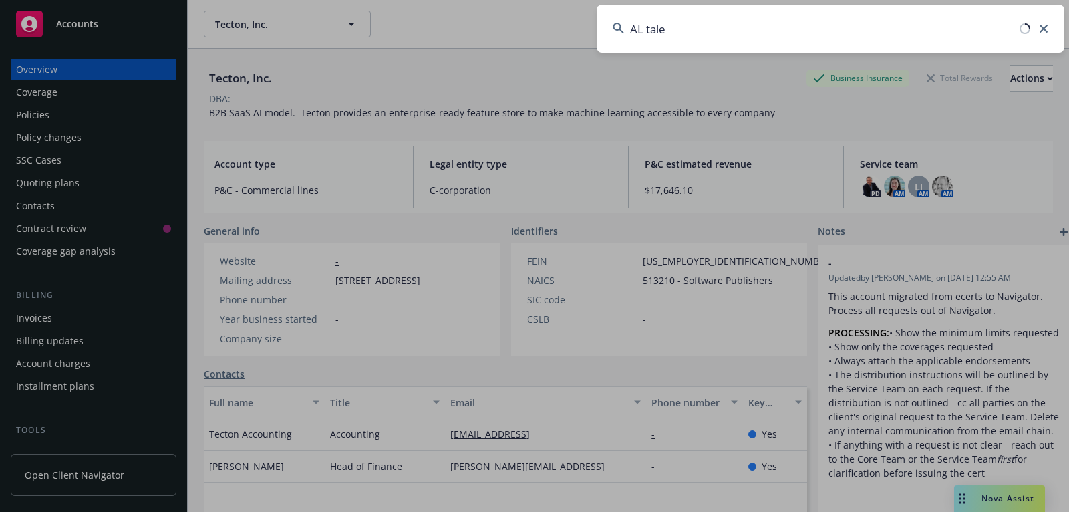
type input "[PERSON_NAME]"
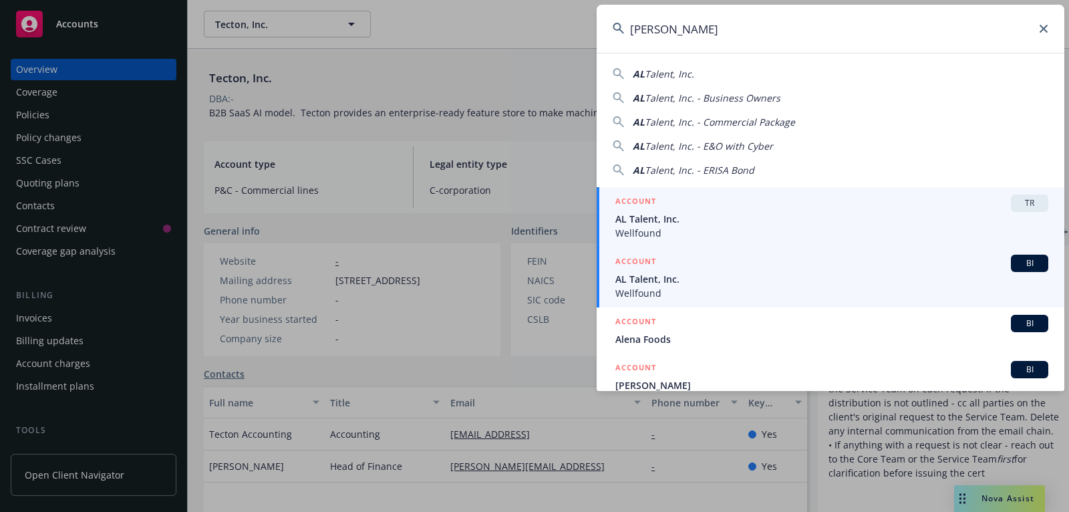
click at [854, 281] on span "AL Talent, Inc." at bounding box center [831, 279] width 433 height 14
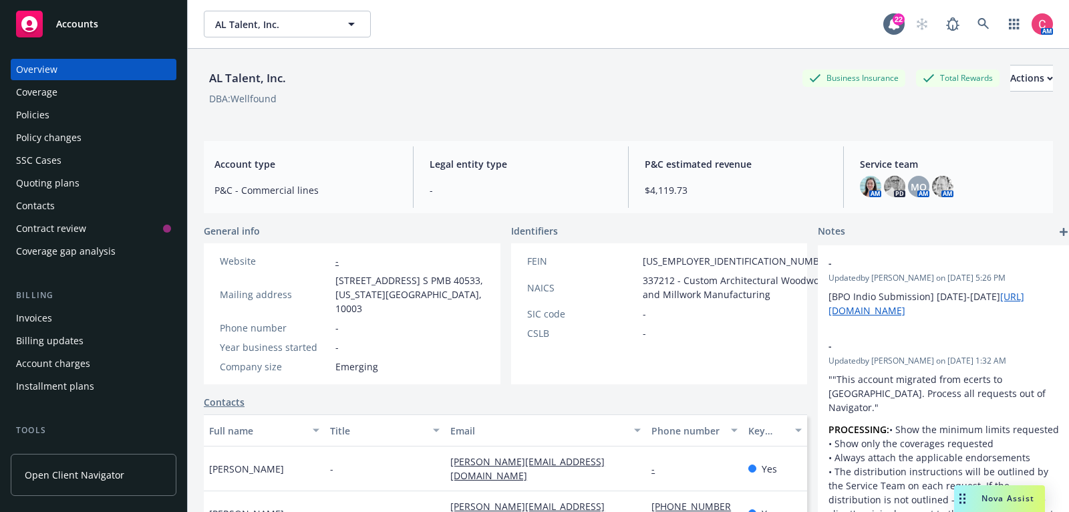
click at [123, 117] on div "Policies" at bounding box center [93, 114] width 155 height 21
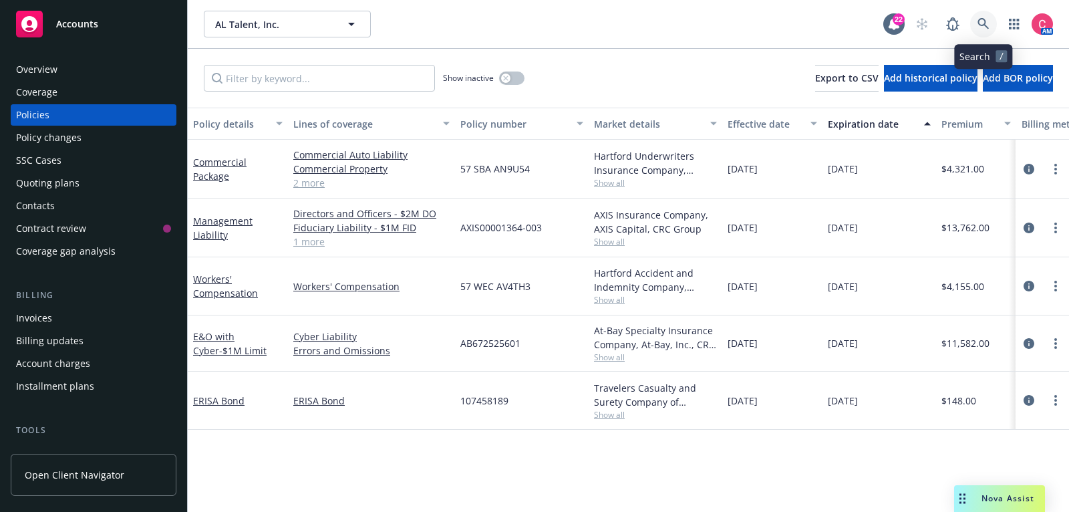
click at [980, 28] on icon at bounding box center [983, 24] width 12 height 12
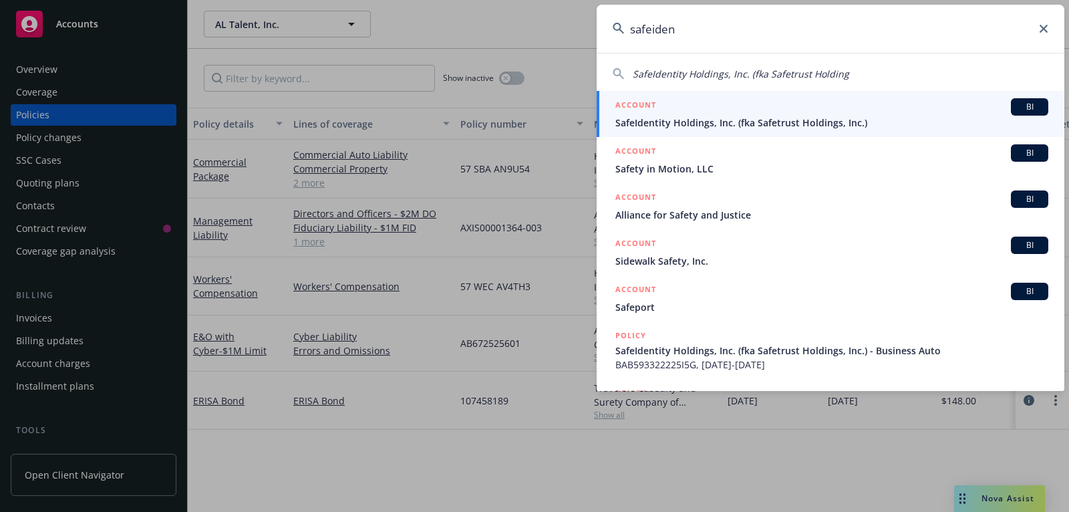
type input "safeident"
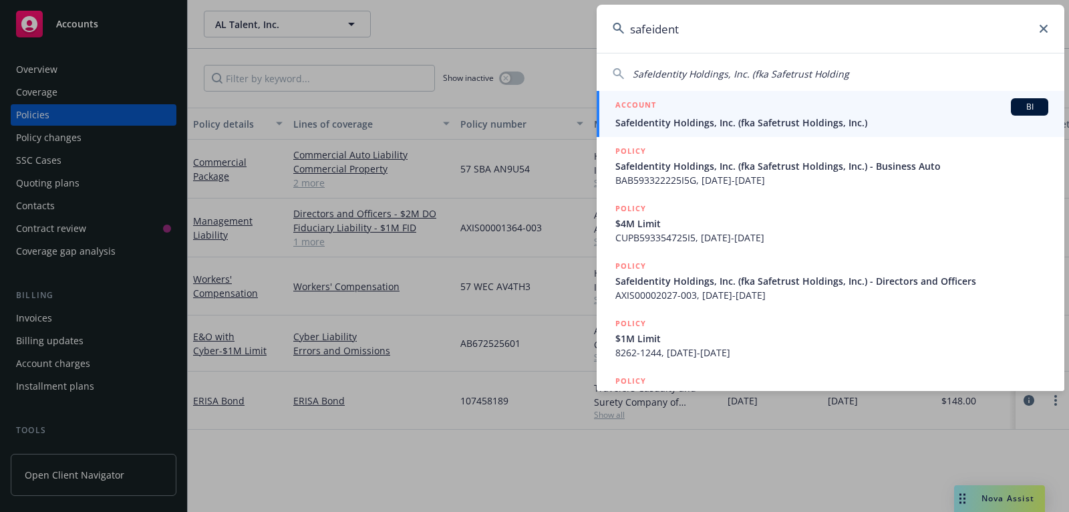
click at [879, 100] on div "ACCOUNT BI" at bounding box center [831, 106] width 433 height 17
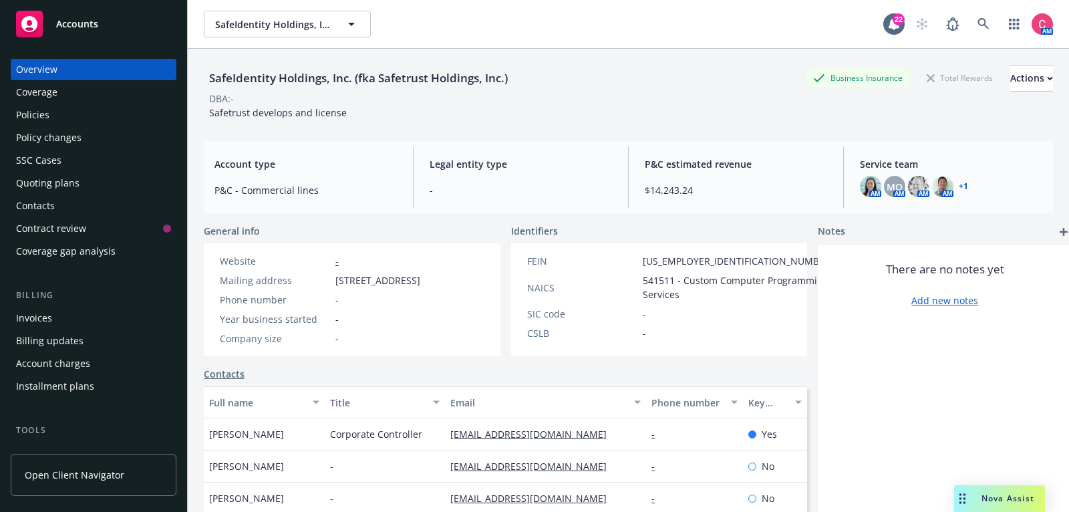
click at [84, 115] on div "Policies" at bounding box center [93, 114] width 155 height 21
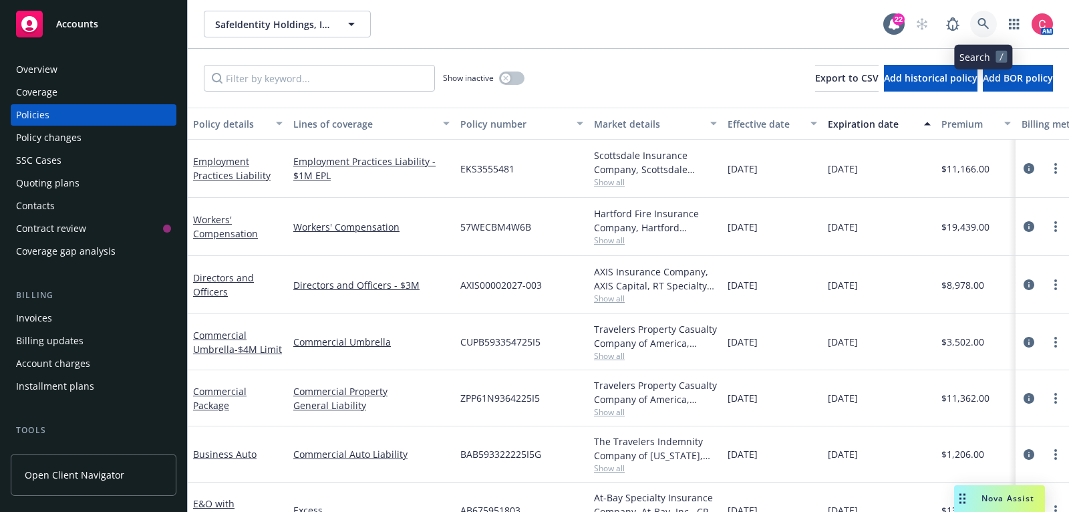
click at [989, 20] on link at bounding box center [983, 24] width 27 height 27
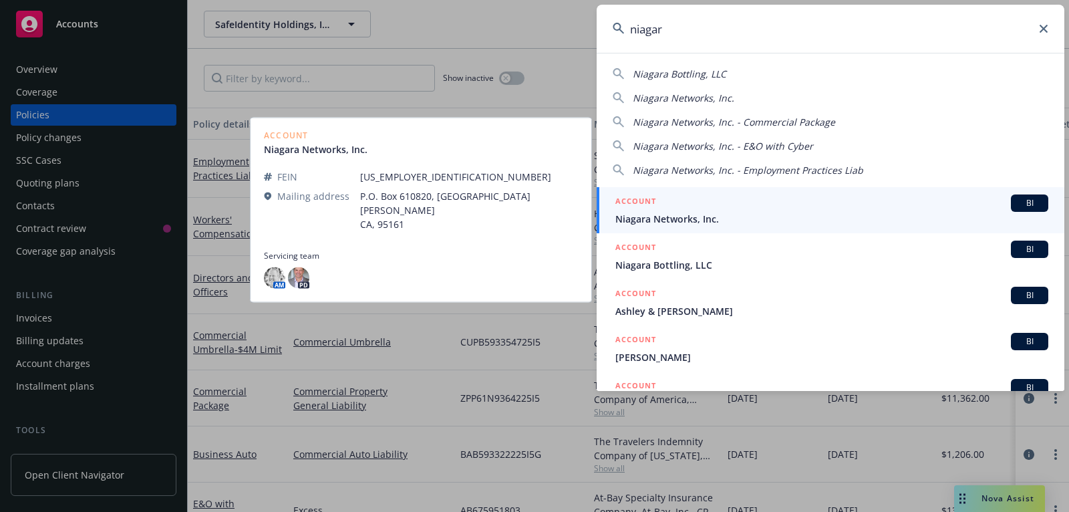
type input "niagar"
click at [880, 208] on div "ACCOUNT BI" at bounding box center [831, 202] width 433 height 17
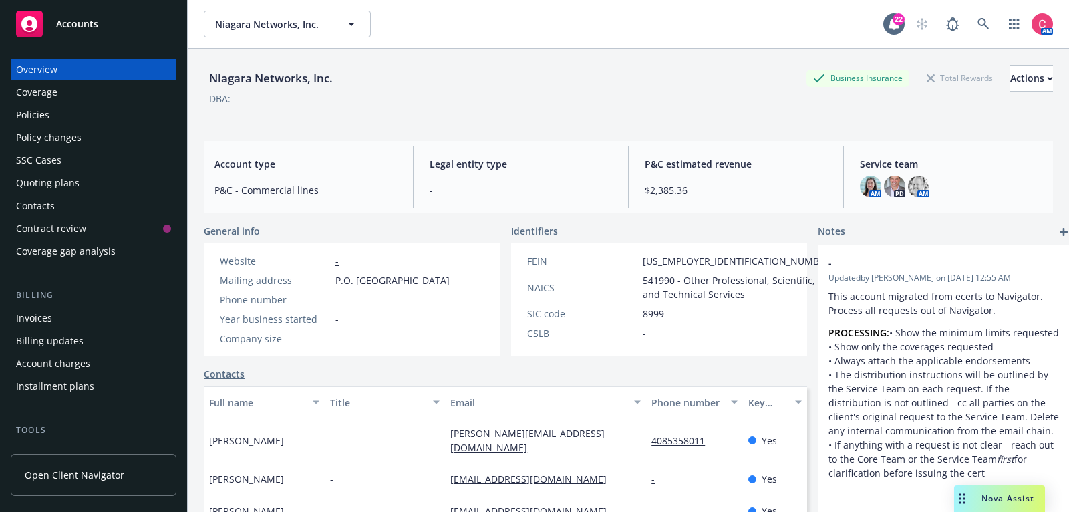
click at [73, 106] on div "Policies" at bounding box center [93, 114] width 155 height 21
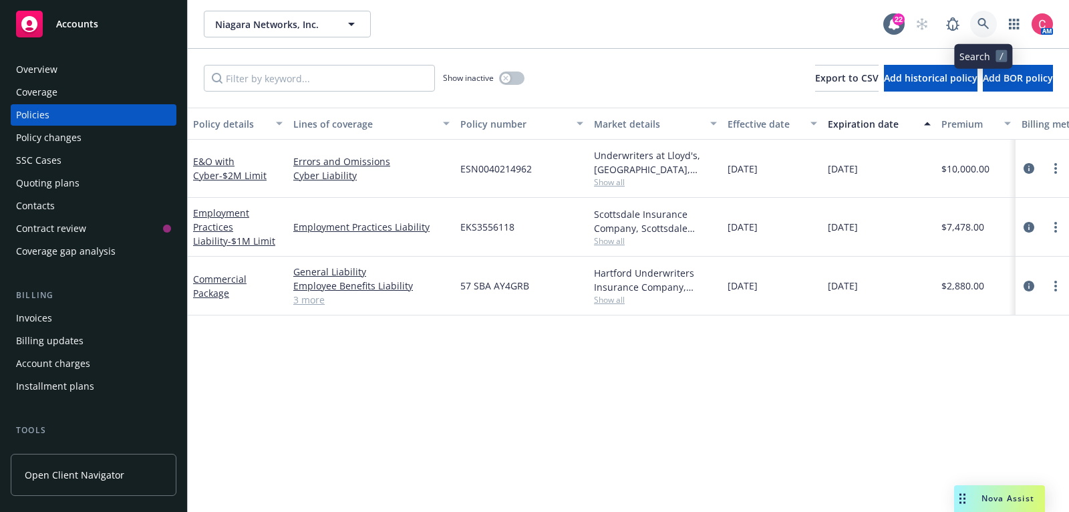
click at [979, 19] on icon at bounding box center [982, 23] width 11 height 11
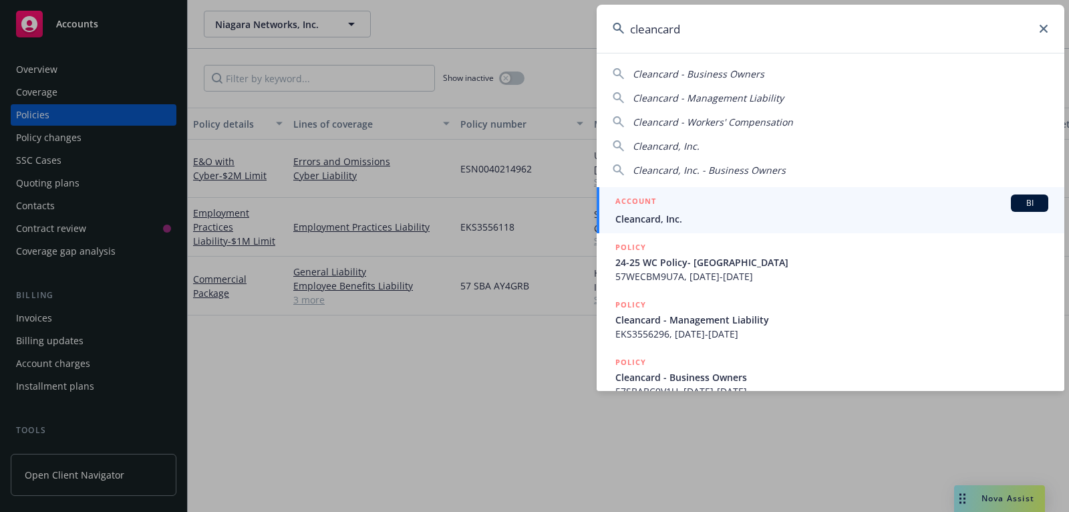
type input "cleancard"
click at [826, 198] on div "ACCOUNT BI" at bounding box center [831, 202] width 433 height 17
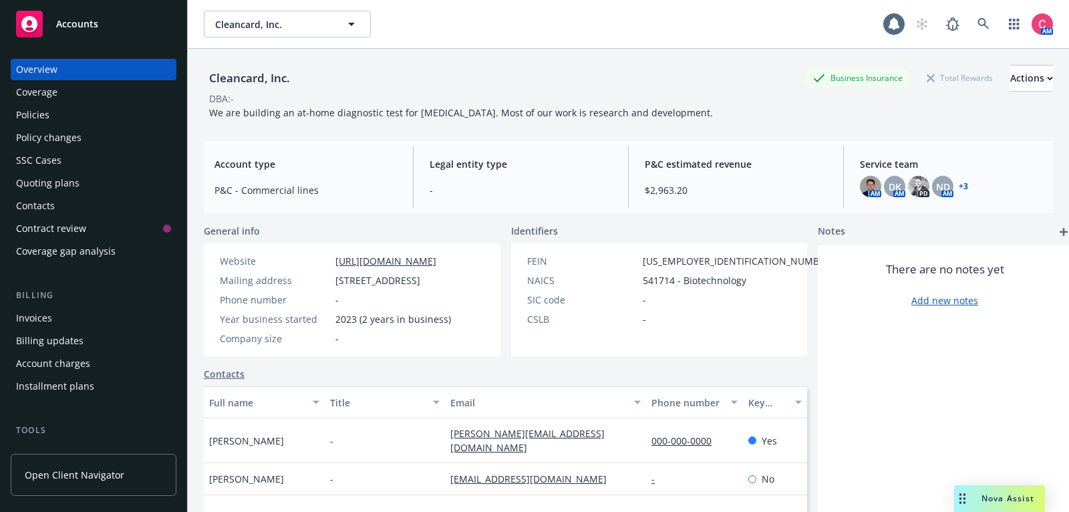
click at [106, 123] on div "Policies" at bounding box center [93, 114] width 155 height 21
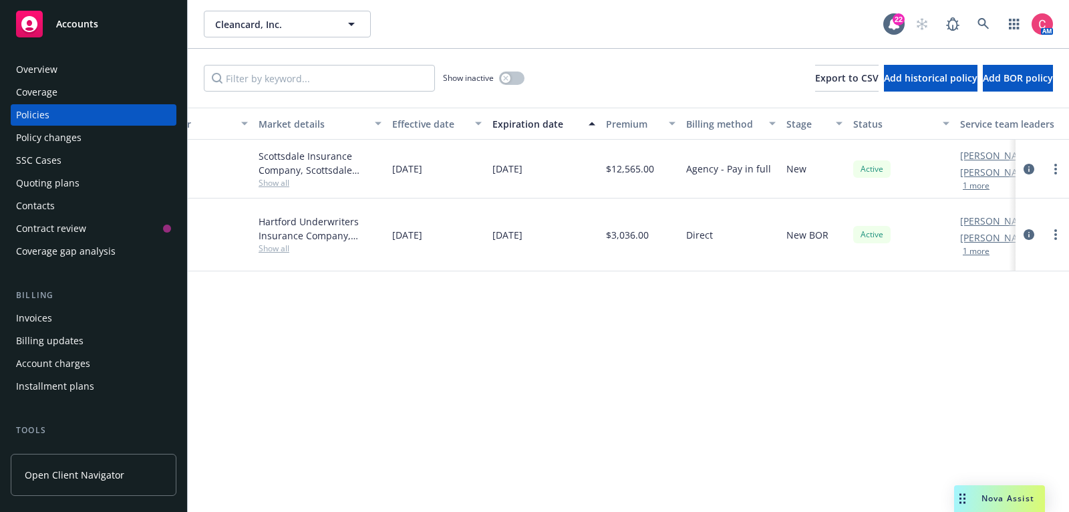
scroll to position [0, 407]
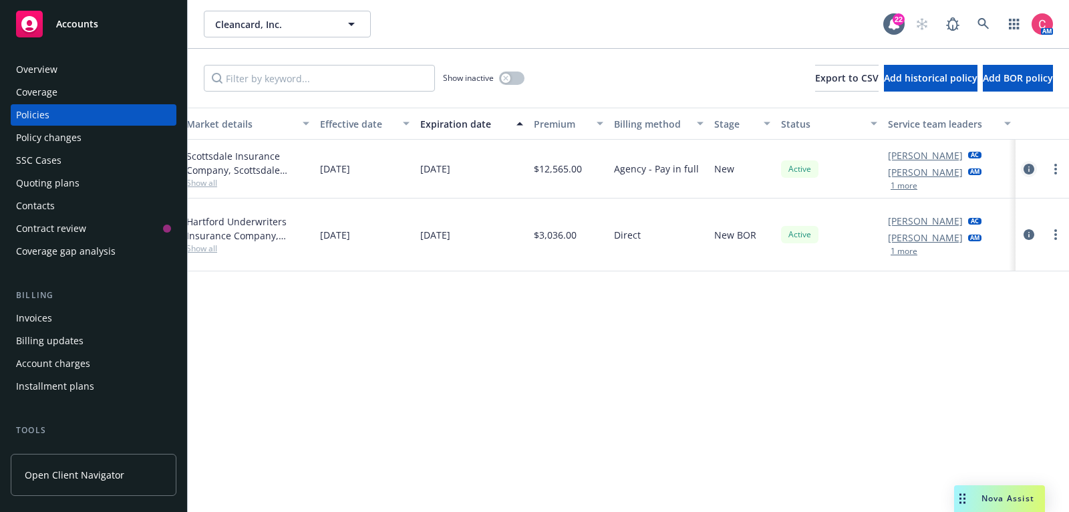
click at [1029, 170] on icon "circleInformation" at bounding box center [1028, 169] width 11 height 11
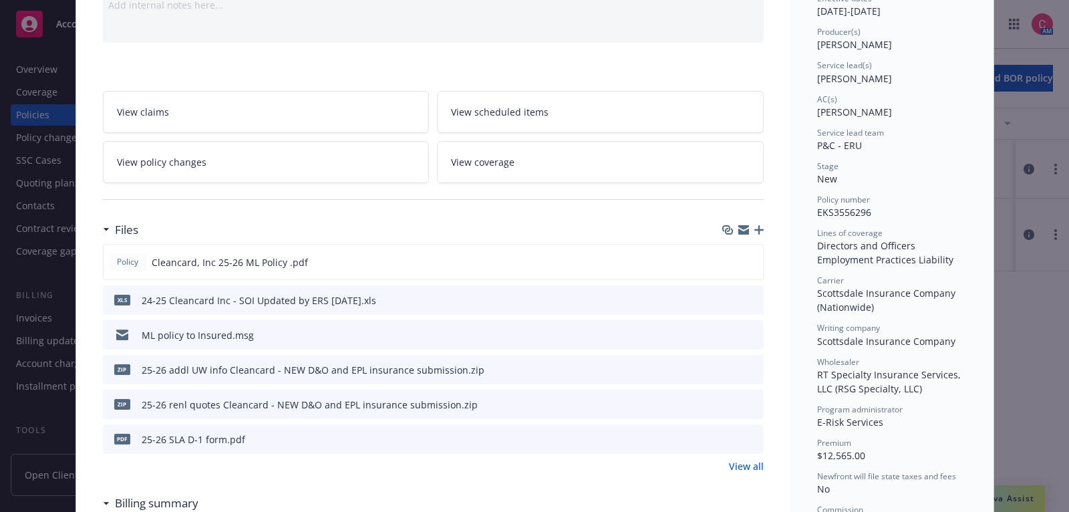
scroll to position [154, 0]
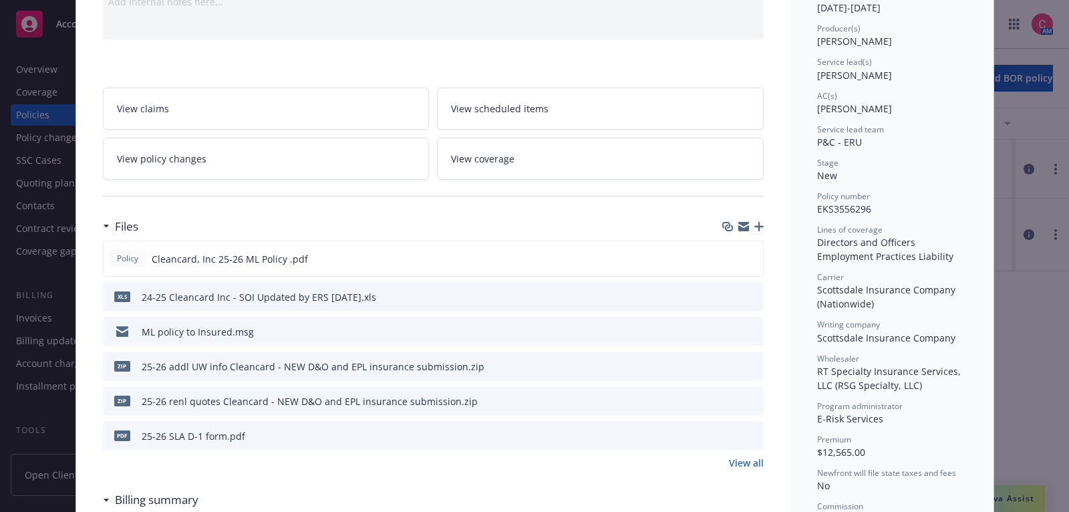
click at [755, 462] on link "View all" at bounding box center [746, 463] width 35 height 14
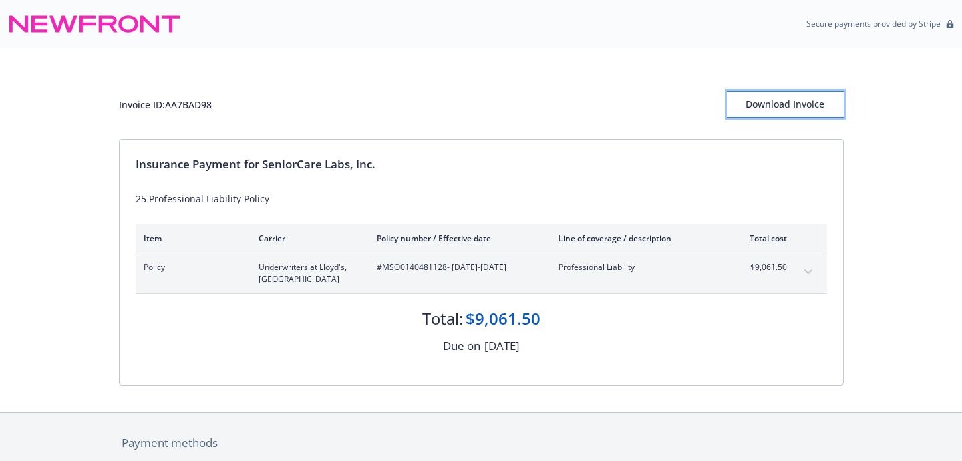
click at [807, 102] on div "Download Invoice" at bounding box center [785, 104] width 117 height 25
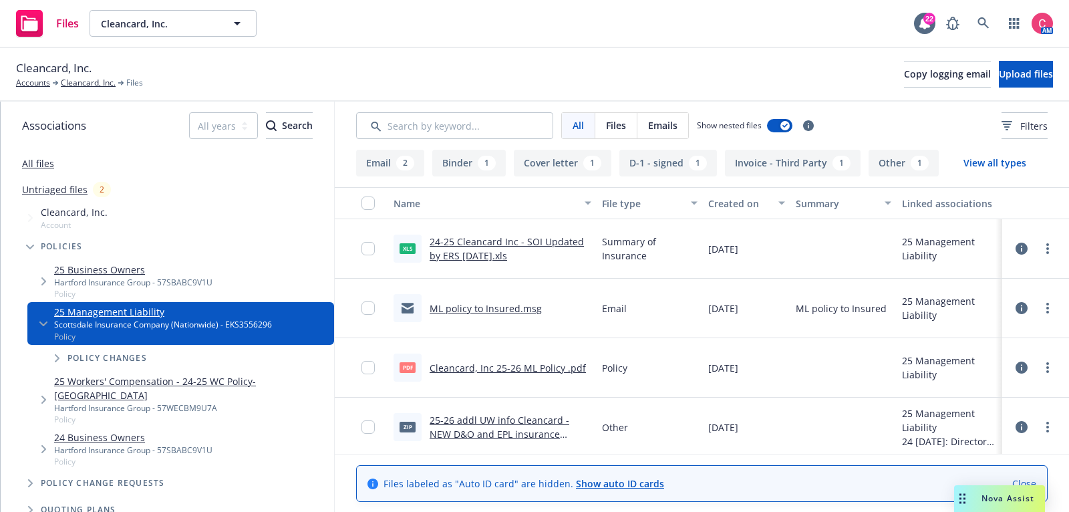
scroll to position [355, 0]
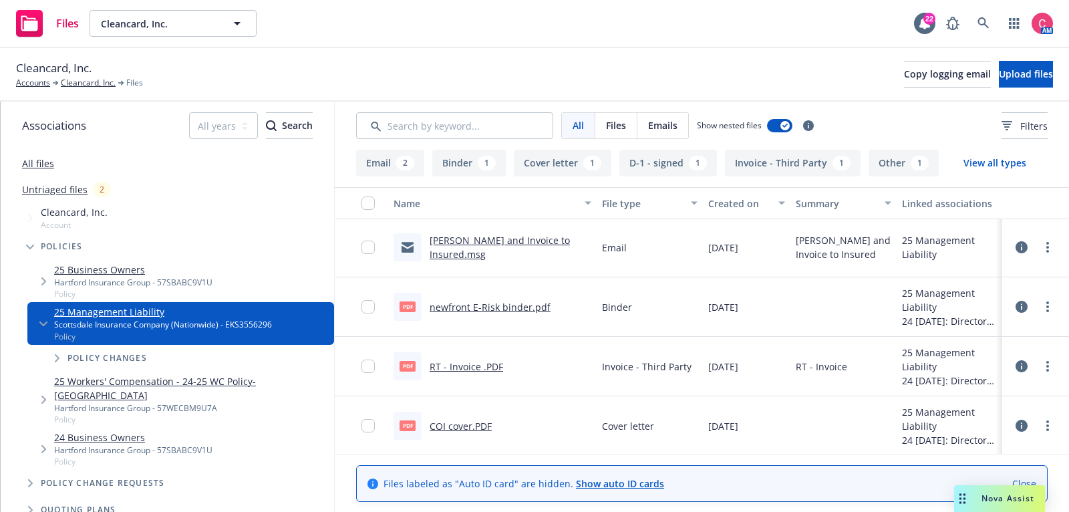
click at [469, 368] on link "RT - Invoice .PDF" at bounding box center [465, 366] width 73 height 13
